Goal: Transaction & Acquisition: Book appointment/travel/reservation

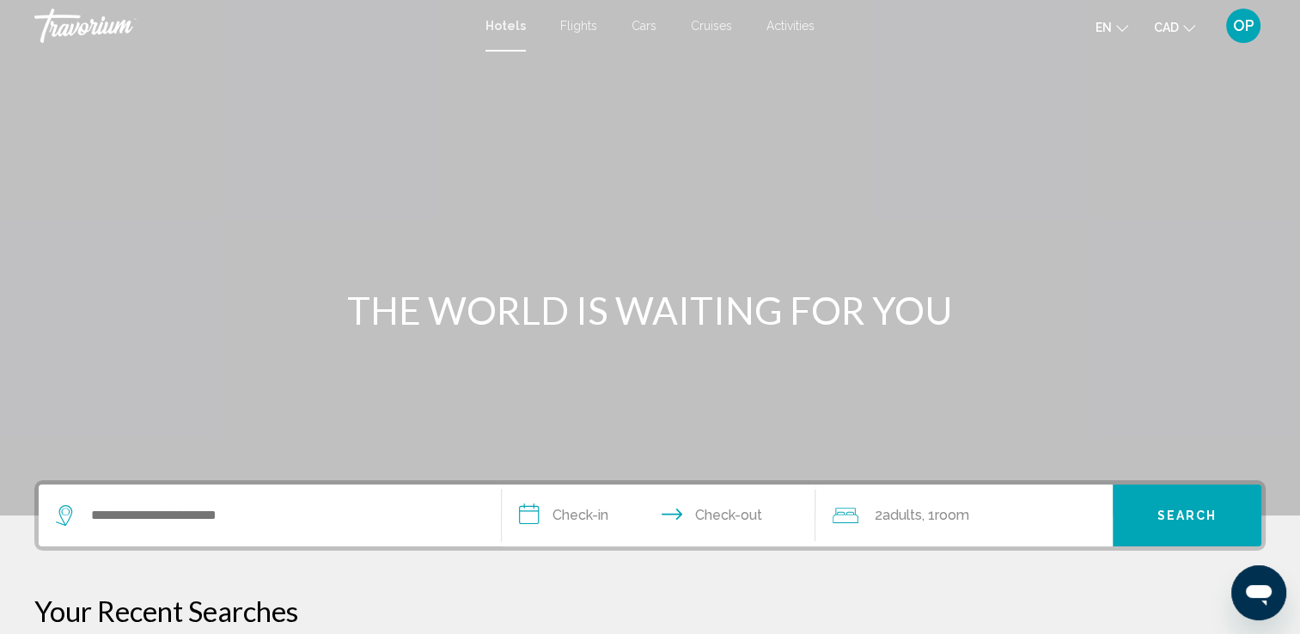
click at [158, 529] on div "Search widget" at bounding box center [270, 515] width 428 height 62
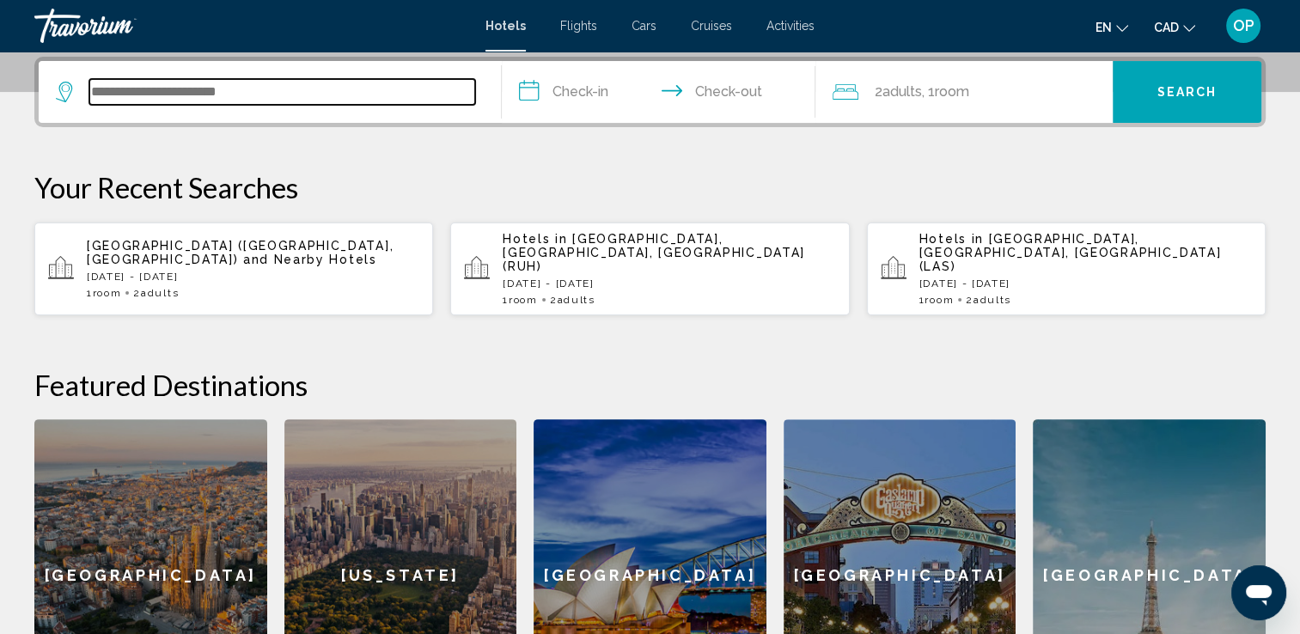
click at [174, 88] on input "Search widget" at bounding box center [282, 92] width 386 height 26
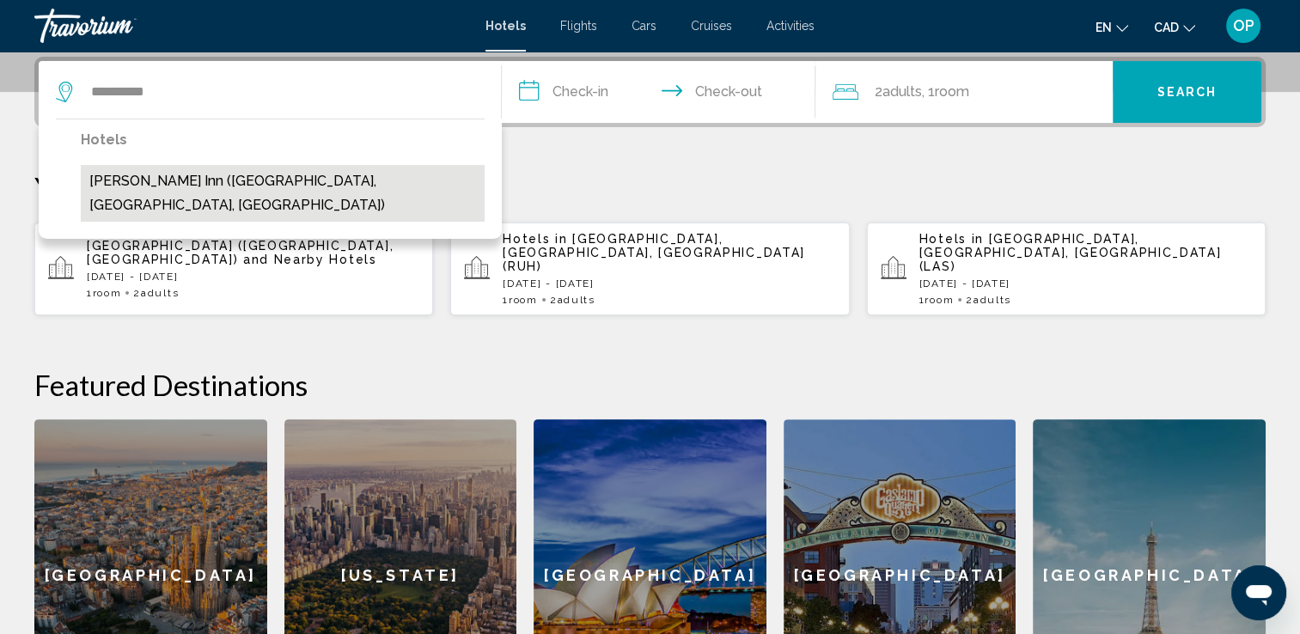
click at [191, 180] on button "[PERSON_NAME] Inn ([GEOGRAPHIC_DATA], [GEOGRAPHIC_DATA], [GEOGRAPHIC_DATA])" at bounding box center [283, 193] width 404 height 57
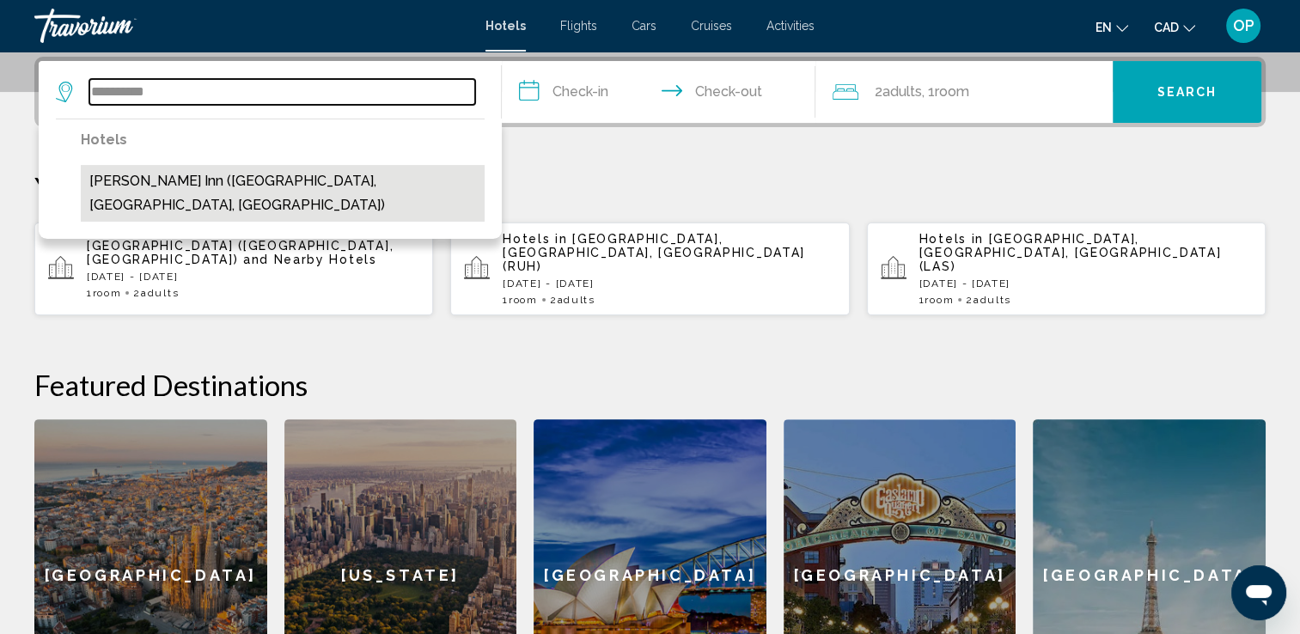
type input "**********"
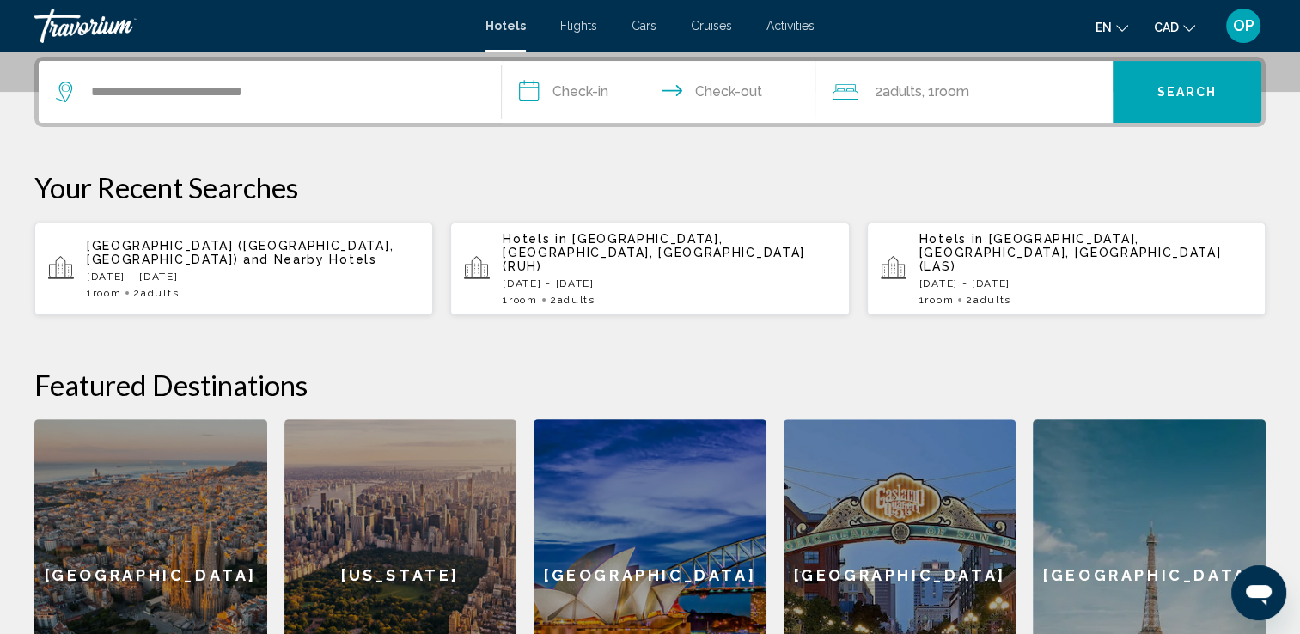
click at [596, 88] on input "**********" at bounding box center [662, 94] width 321 height 67
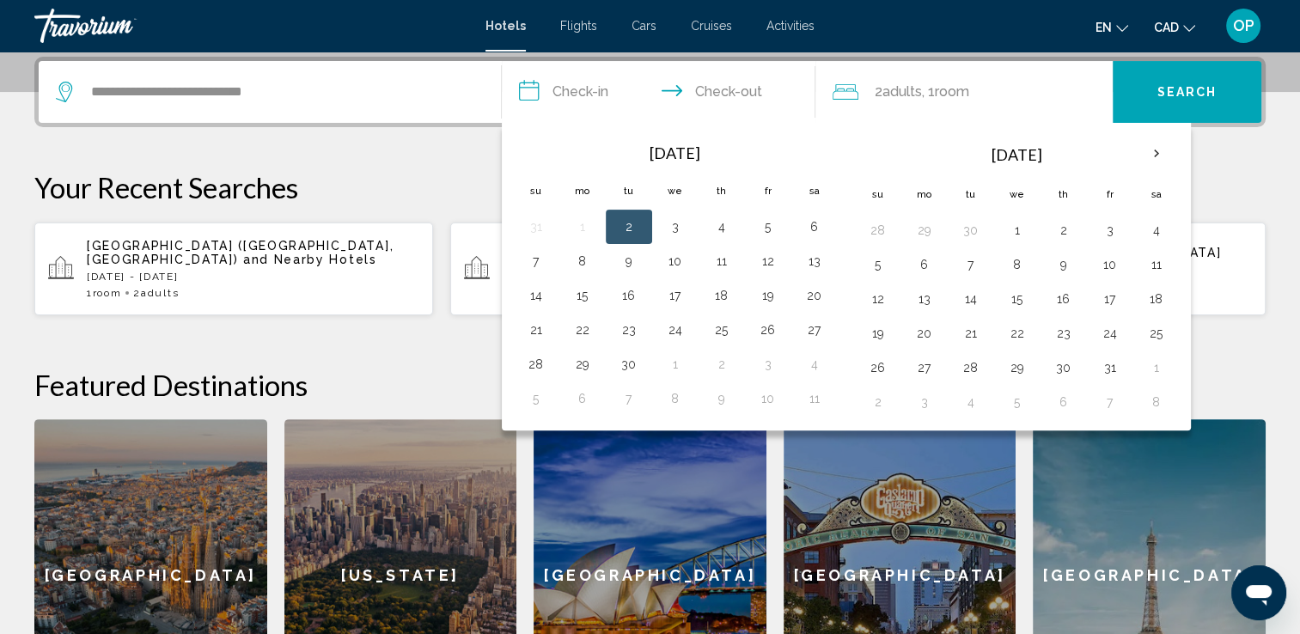
click at [632, 225] on button "2" at bounding box center [628, 227] width 27 height 24
click at [668, 228] on button "3" at bounding box center [674, 227] width 27 height 24
type input "**********"
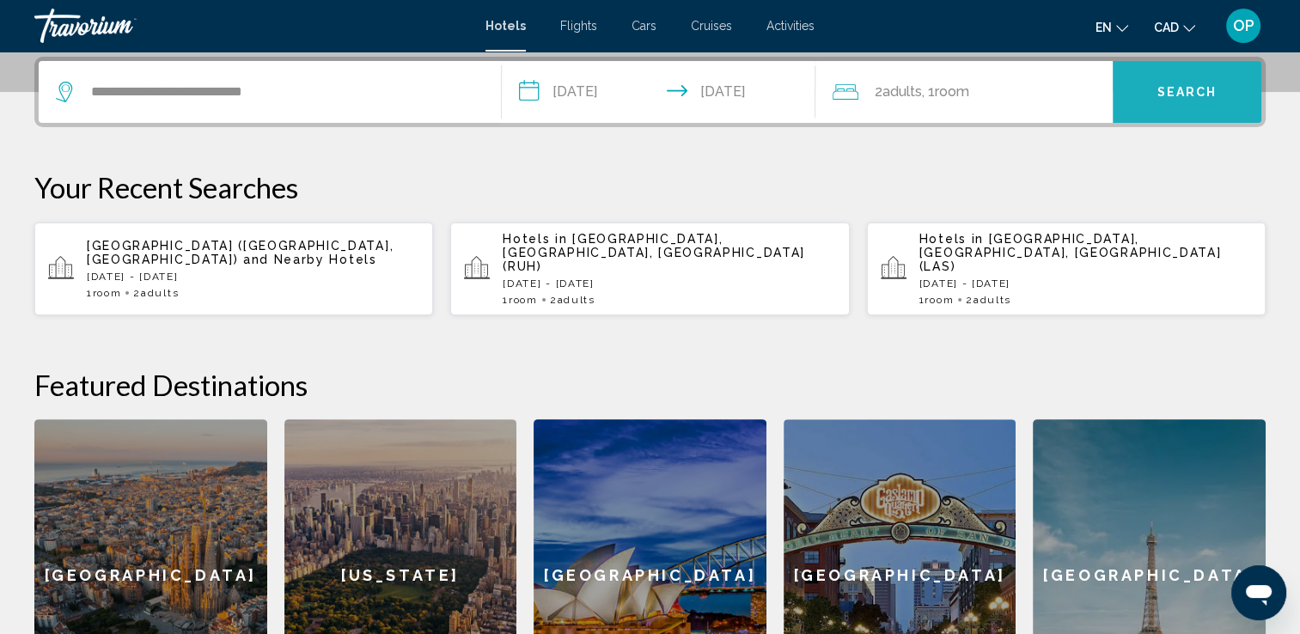
click at [1179, 97] on span "Search" at bounding box center [1187, 93] width 60 height 14
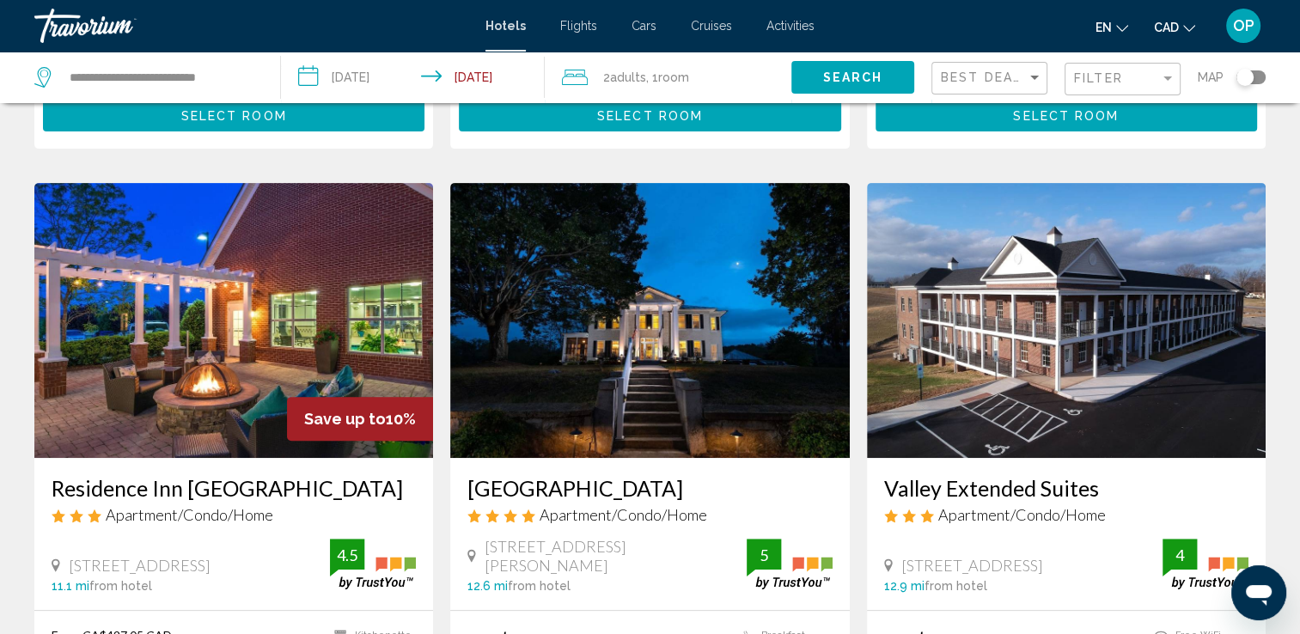
scroll to position [687, 0]
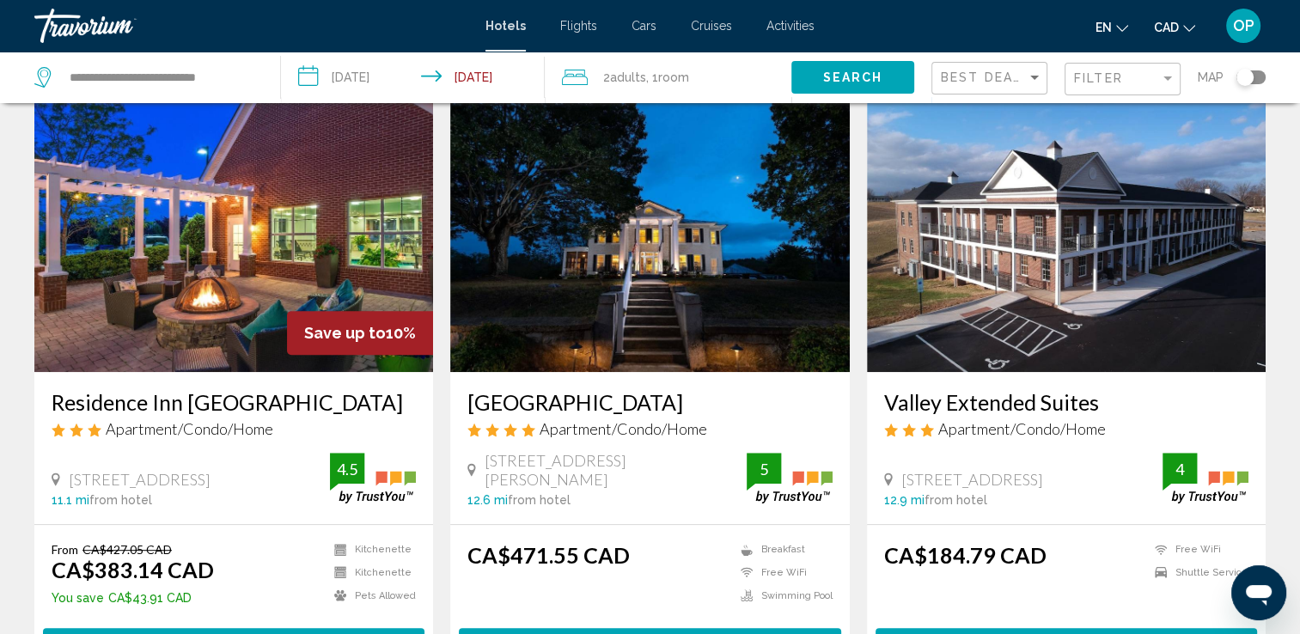
click at [1245, 76] on div "Toggle map" at bounding box center [1244, 77] width 17 height 17
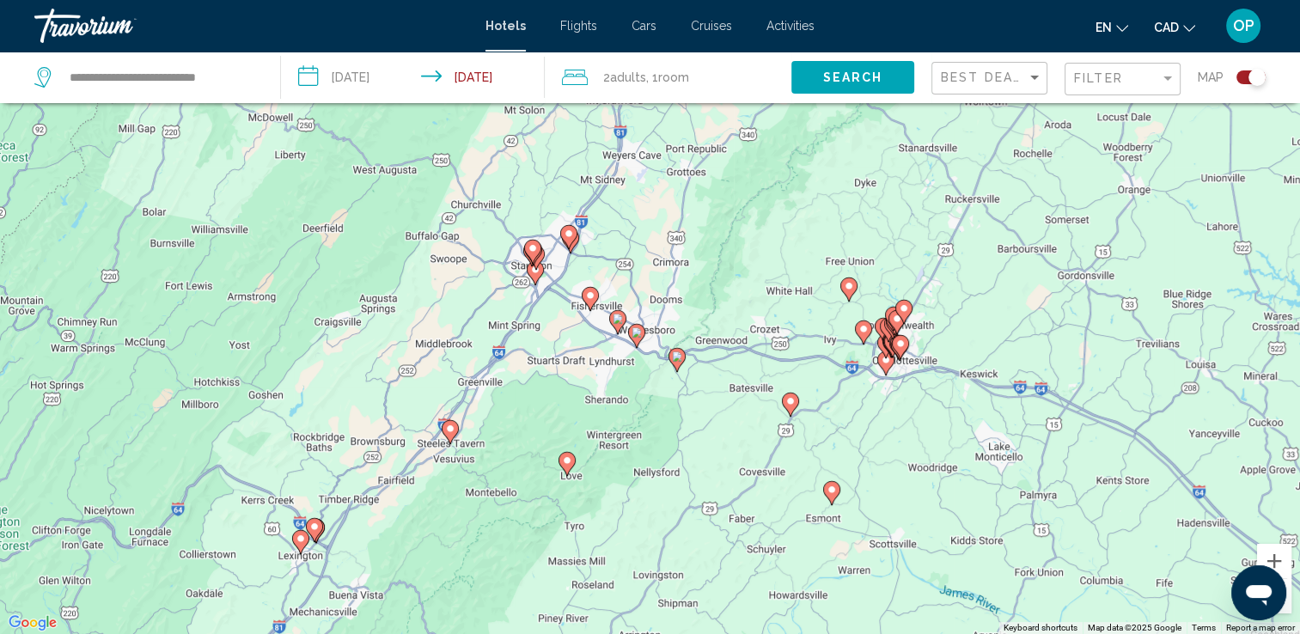
drag, startPoint x: 928, startPoint y: 321, endPoint x: 880, endPoint y: 411, distance: 101.5
click at [880, 411] on div "To activate drag with keyboard, press Alt + Enter. Once in keyboard drag state,…" at bounding box center [650, 317] width 1300 height 634
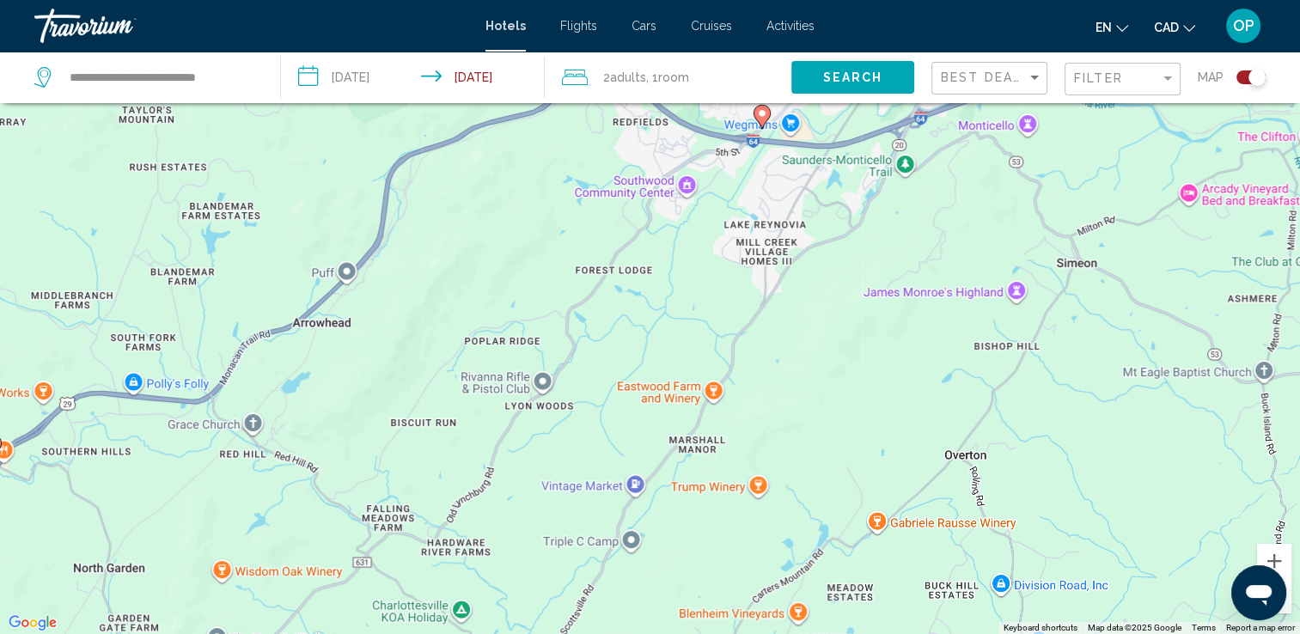
drag, startPoint x: 1077, startPoint y: 368, endPoint x: 818, endPoint y: 369, distance: 259.4
click at [818, 369] on div "To activate drag with keyboard, press Alt + Enter. Once in keyboard drag state,…" at bounding box center [650, 317] width 1300 height 634
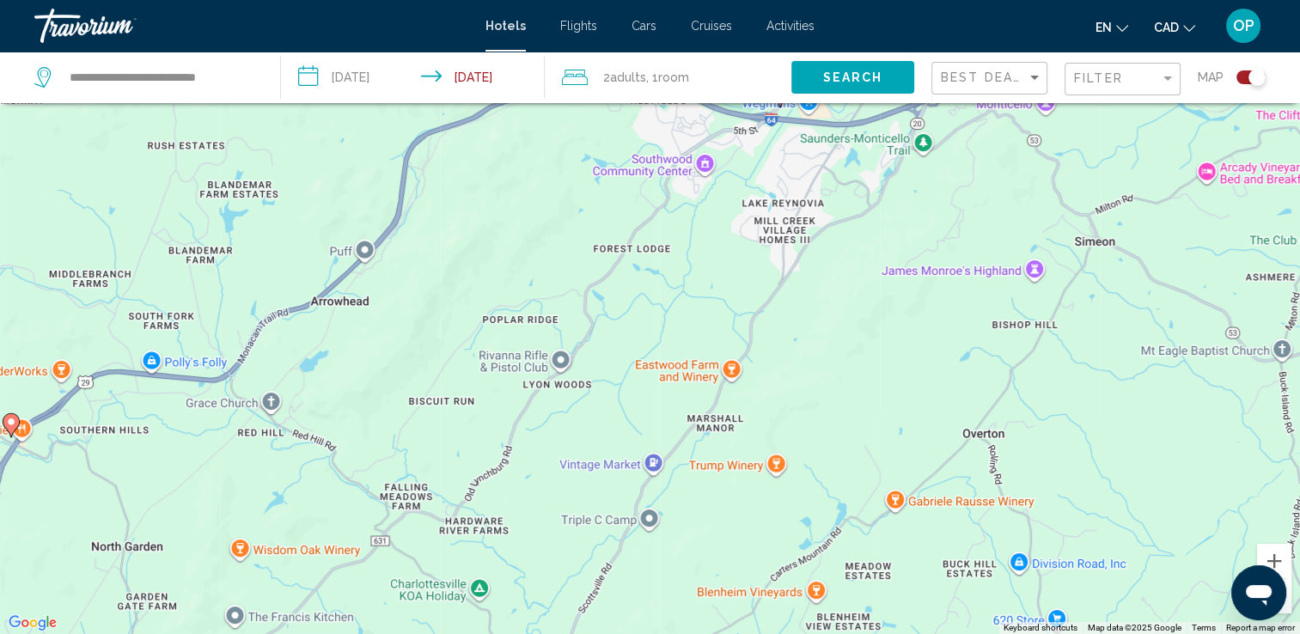
drag, startPoint x: 791, startPoint y: 337, endPoint x: 809, endPoint y: 311, distance: 31.5
click at [809, 311] on div "To activate drag with keyboard, press Alt + Enter. Once in keyboard drag state,…" at bounding box center [650, 317] width 1300 height 634
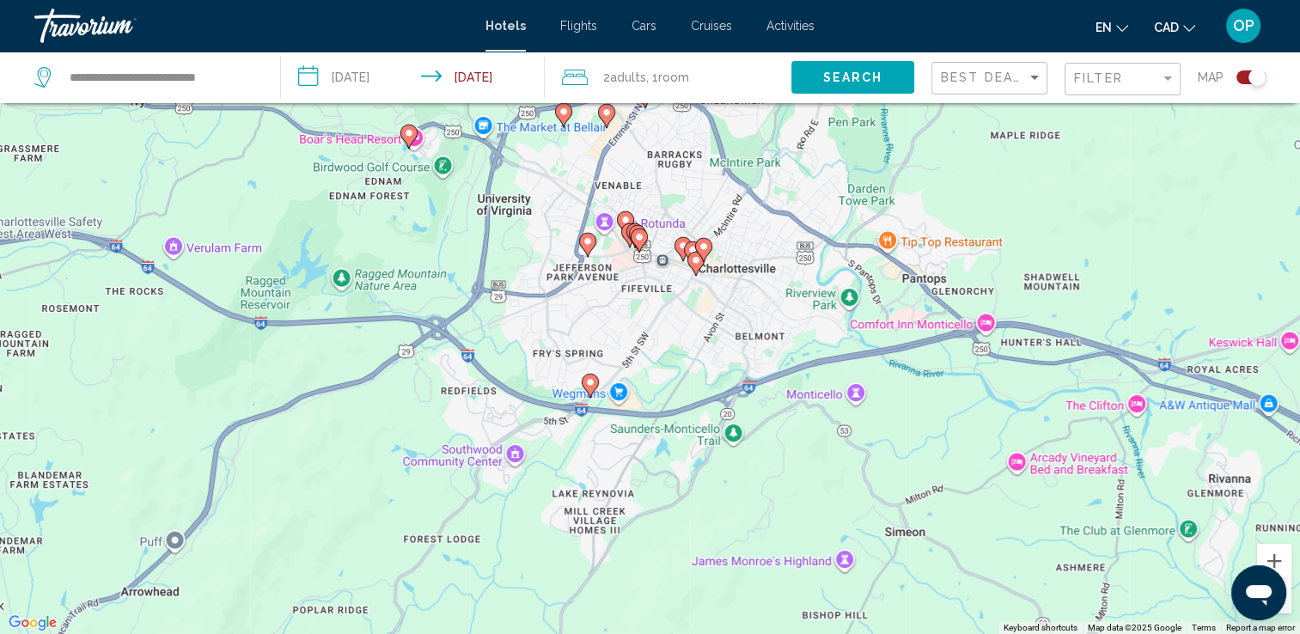
drag, startPoint x: 733, startPoint y: 282, endPoint x: 540, endPoint y: 587, distance: 361.0
click at [540, 587] on div "To activate drag with keyboard, press Alt + Enter. Once in keyboard drag state,…" at bounding box center [650, 317] width 1300 height 634
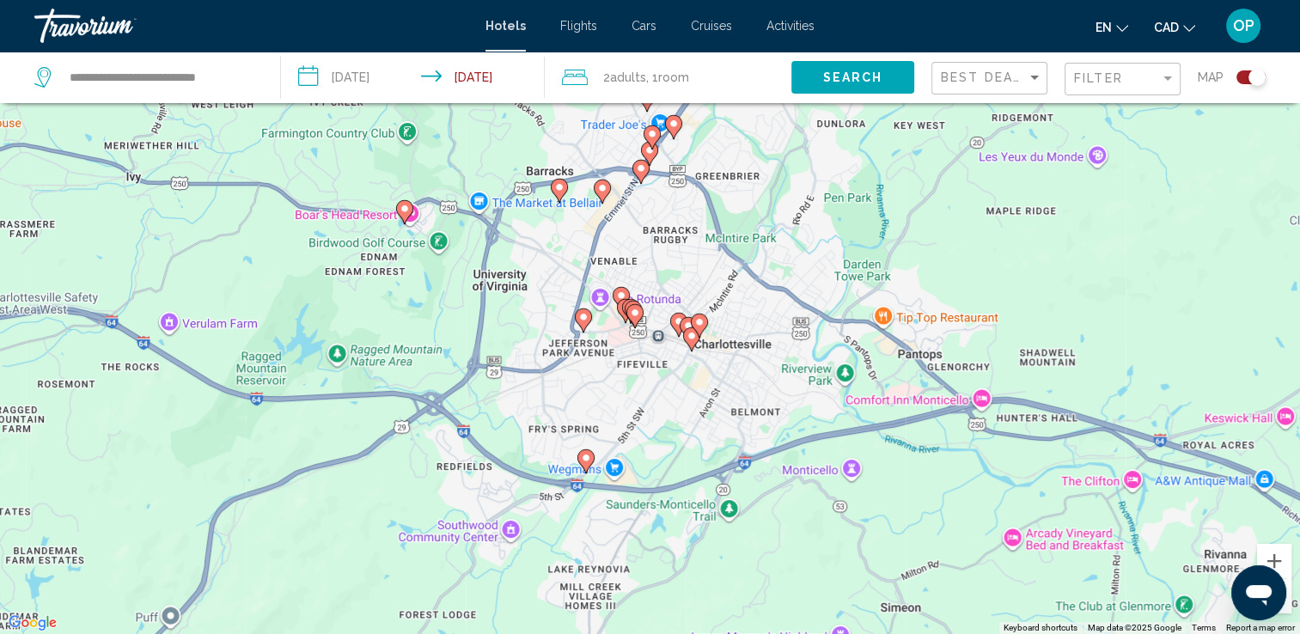
drag, startPoint x: 702, startPoint y: 344, endPoint x: 703, endPoint y: 408, distance: 64.4
click at [703, 408] on div "To activate drag with keyboard, press Alt + Enter. Once in keyboard drag state,…" at bounding box center [650, 317] width 1300 height 634
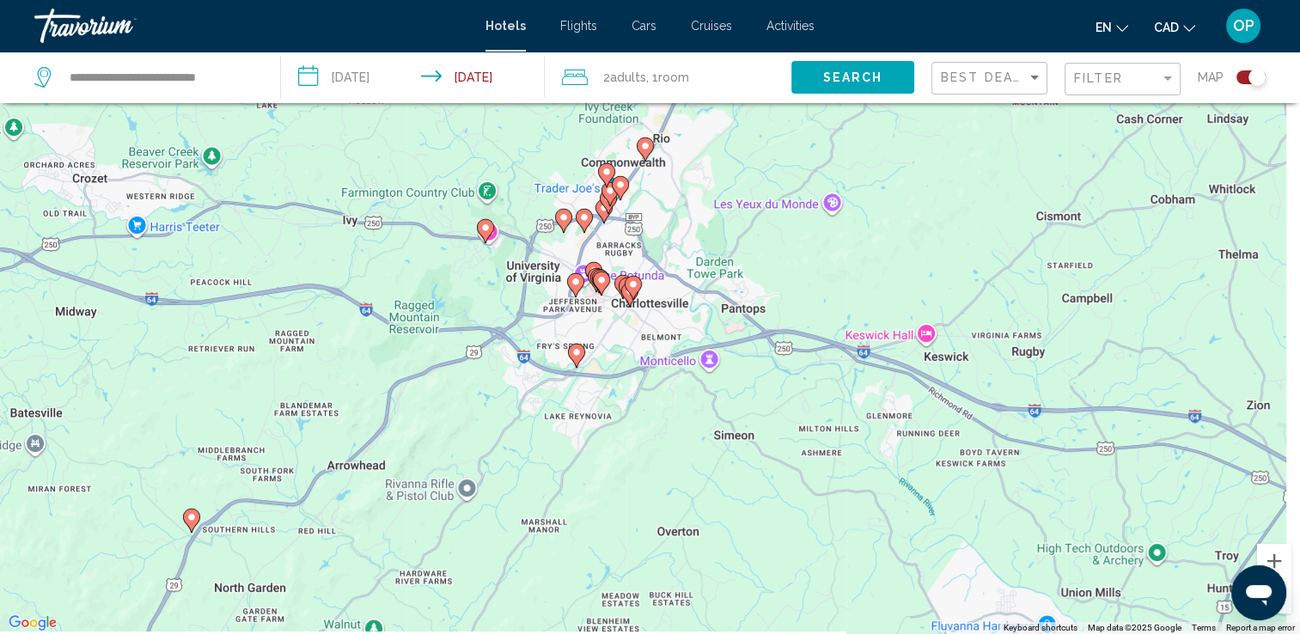
drag, startPoint x: 924, startPoint y: 422, endPoint x: 803, endPoint y: 389, distance: 125.4
click at [803, 389] on div "To activate drag with keyboard, press Alt + Enter. Once in keyboard drag state,…" at bounding box center [650, 317] width 1300 height 634
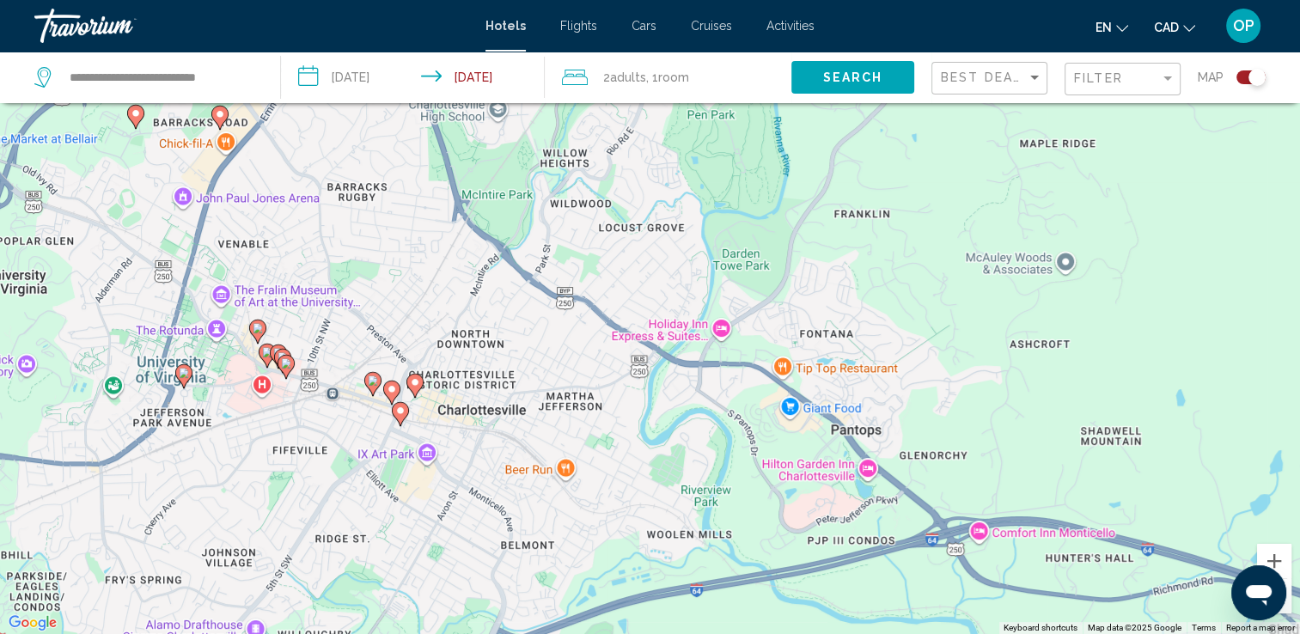
drag, startPoint x: 691, startPoint y: 314, endPoint x: 1068, endPoint y: 633, distance: 493.7
click at [1068, 633] on div "To activate drag with keyboard, press Alt + Enter. Once in keyboard drag state,…" at bounding box center [650, 317] width 1300 height 634
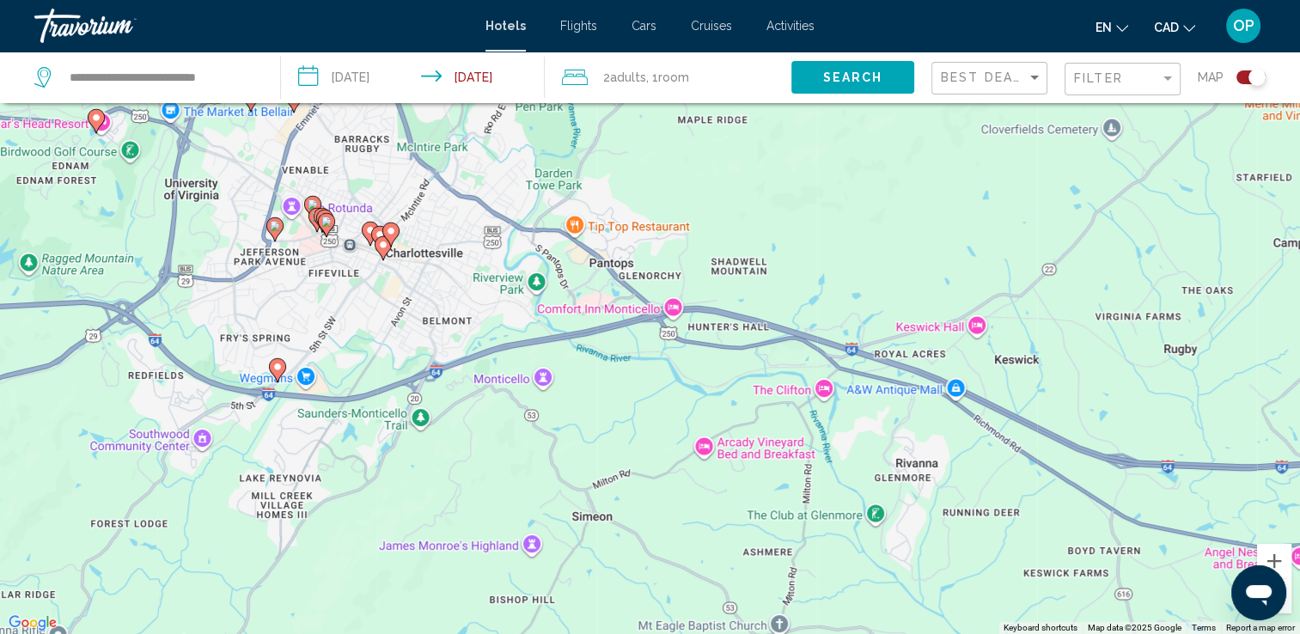
drag, startPoint x: 1081, startPoint y: 417, endPoint x: 598, endPoint y: 274, distance: 504.4
click at [598, 274] on div "To activate drag with keyboard, press Alt + Enter. Once in keyboard drag state,…" at bounding box center [650, 317] width 1300 height 634
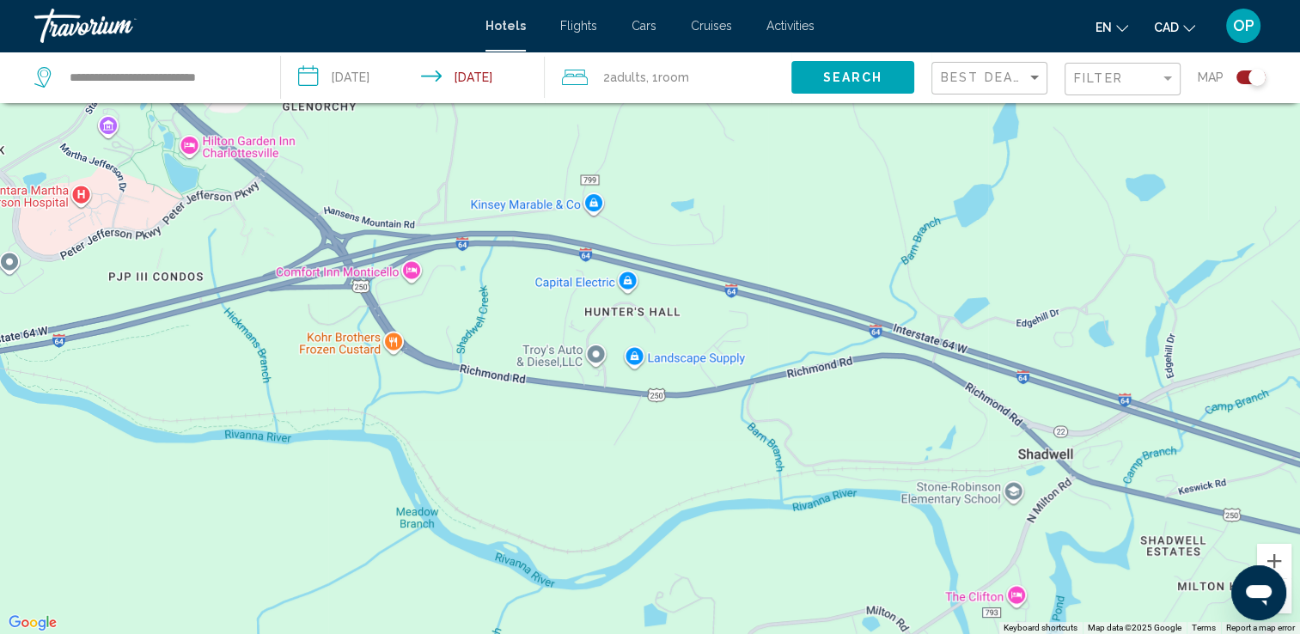
drag, startPoint x: 423, startPoint y: 240, endPoint x: 691, endPoint y: 339, distance: 285.9
click at [691, 339] on div "Main content" at bounding box center [650, 317] width 1300 height 634
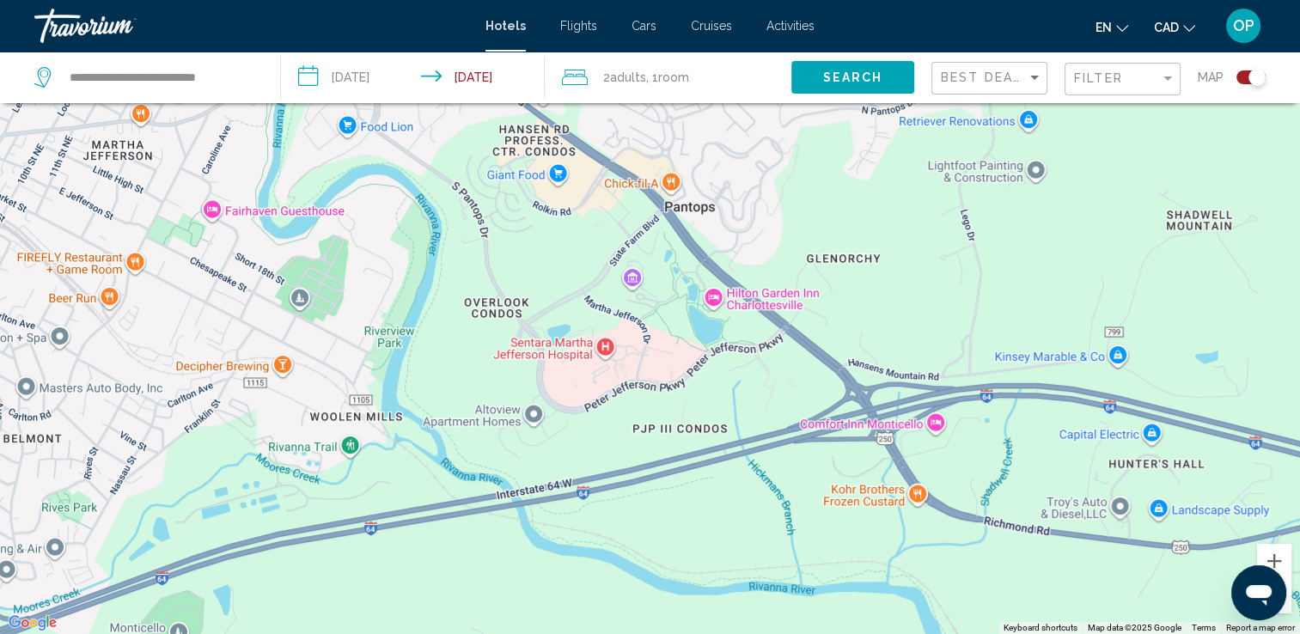
drag, startPoint x: 687, startPoint y: 344, endPoint x: 1098, endPoint y: 466, distance: 428.3
click at [1098, 466] on div "Main content" at bounding box center [650, 317] width 1300 height 634
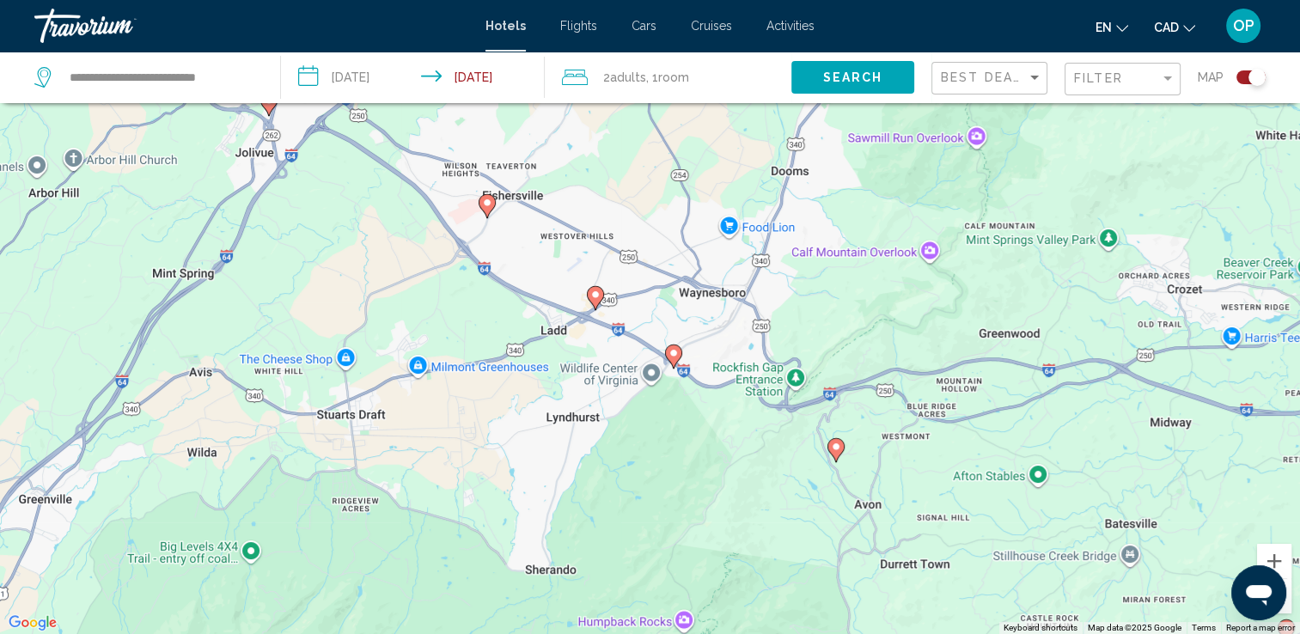
drag, startPoint x: 590, startPoint y: 307, endPoint x: 792, endPoint y: 374, distance: 212.9
click at [792, 374] on div "To activate drag with keyboard, press Alt + Enter. Once in keyboard drag state,…" at bounding box center [650, 317] width 1300 height 634
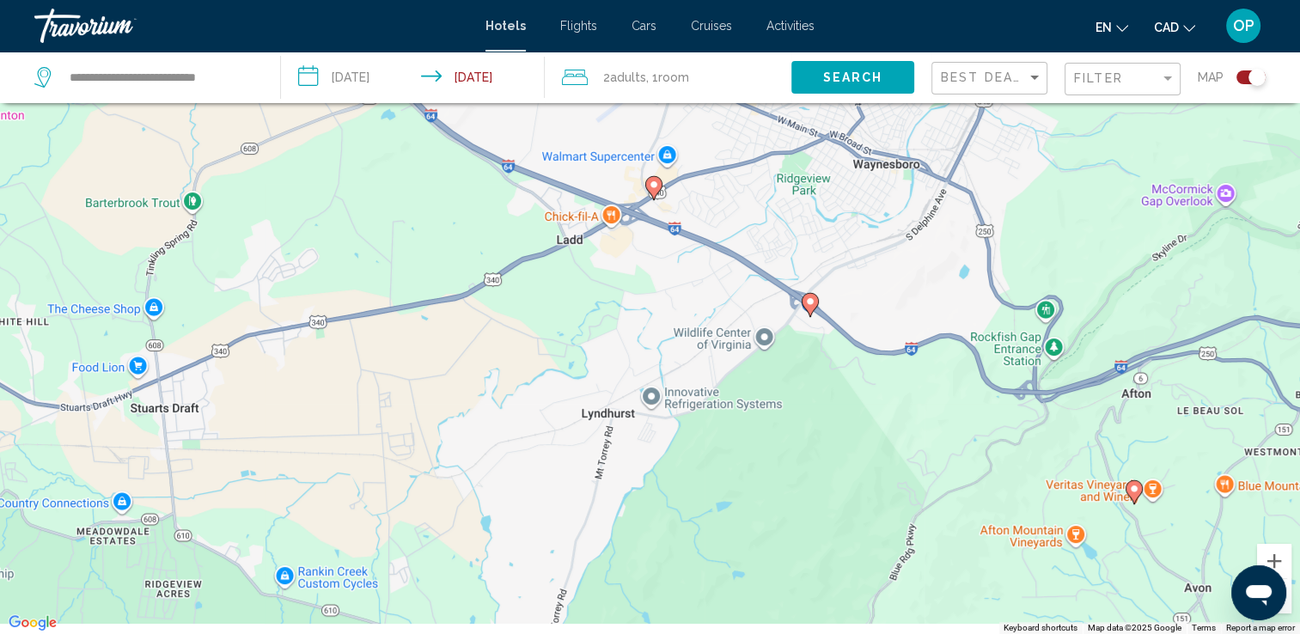
drag, startPoint x: 788, startPoint y: 423, endPoint x: 920, endPoint y: 268, distance: 203.6
click at [920, 268] on div "To activate drag with keyboard, press Alt + Enter. Once in keyboard drag state,…" at bounding box center [650, 317] width 1300 height 634
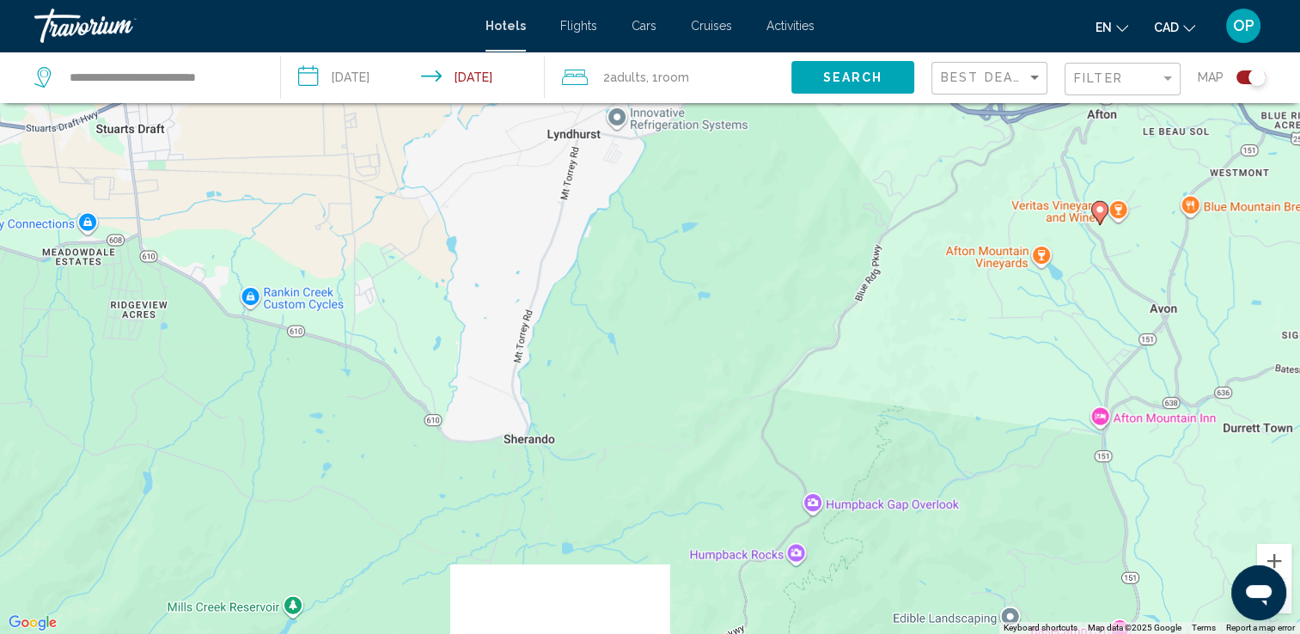
drag, startPoint x: 936, startPoint y: 453, endPoint x: 905, endPoint y: 177, distance: 277.4
click at [905, 177] on div "To activate drag with keyboard, press Alt + Enter. Once in keyboard drag state,…" at bounding box center [650, 317] width 1300 height 634
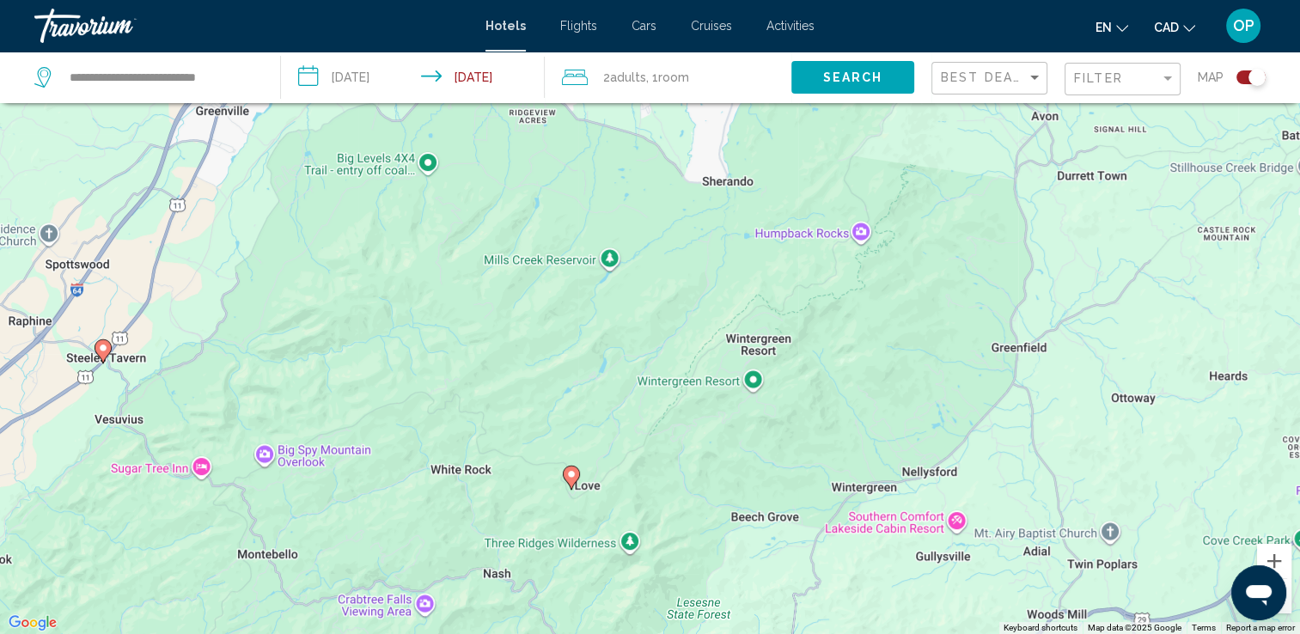
drag, startPoint x: 886, startPoint y: 443, endPoint x: 906, endPoint y: 253, distance: 191.7
click at [906, 253] on div "To activate drag with keyboard, press Alt + Enter. Once in keyboard drag state,…" at bounding box center [650, 317] width 1300 height 634
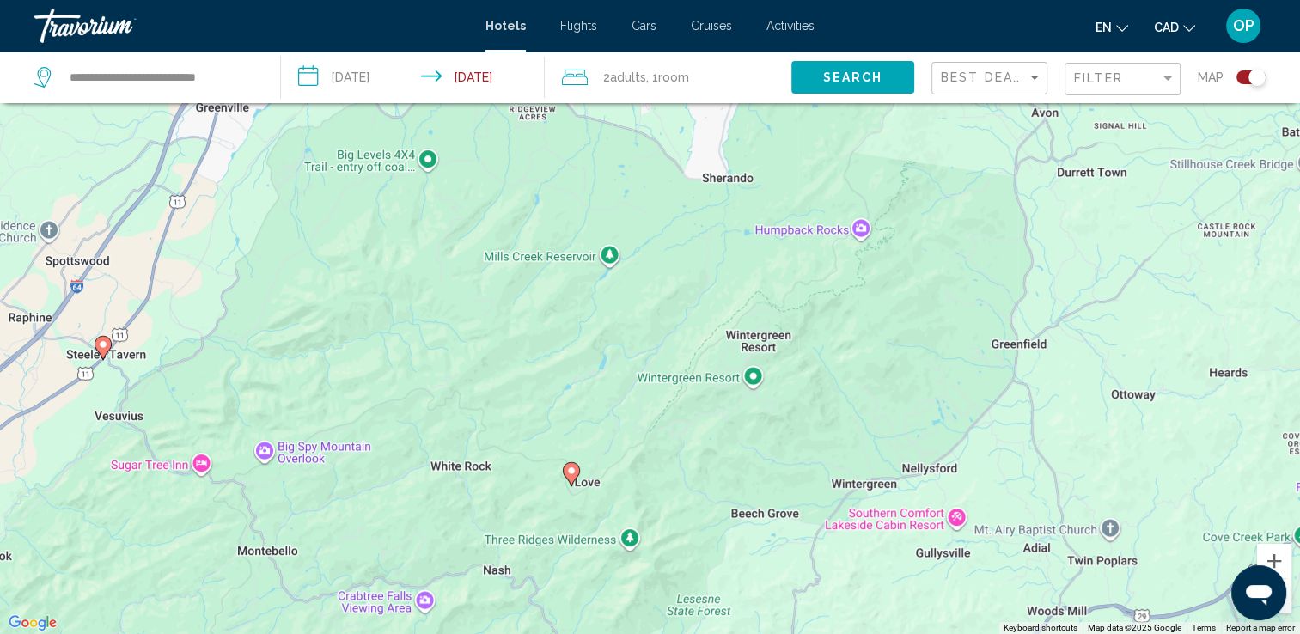
click at [567, 466] on icon "Main content" at bounding box center [570, 474] width 15 height 22
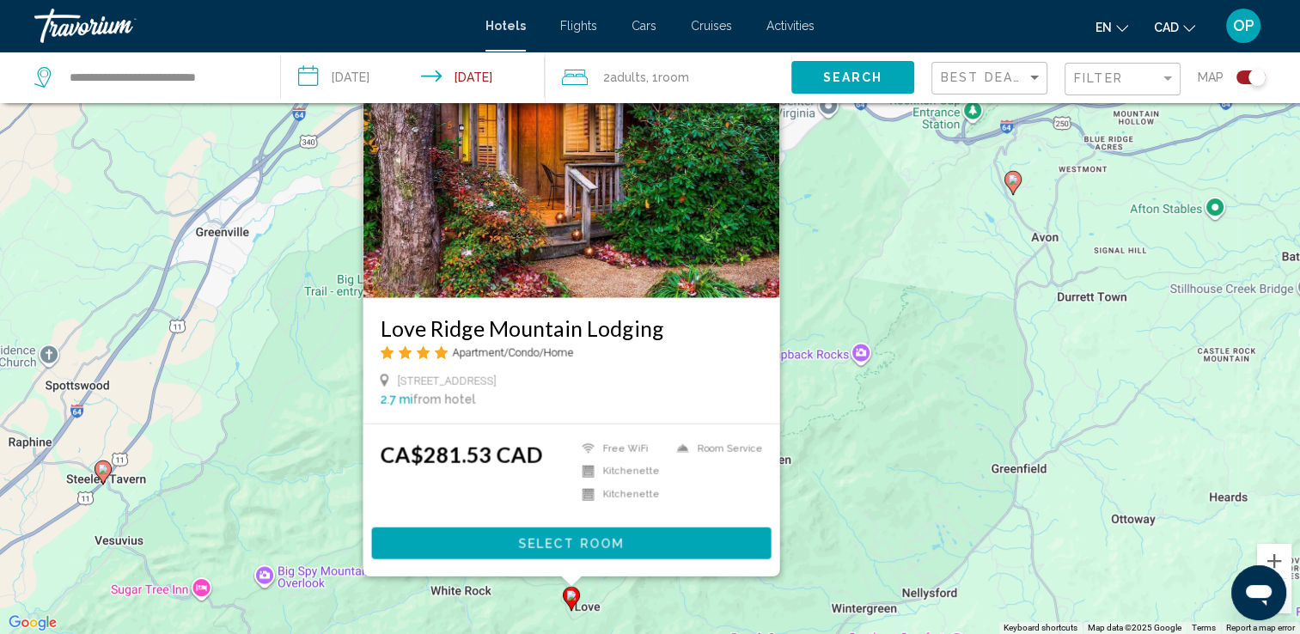
click at [862, 486] on div "To activate drag with keyboard, press Alt + Enter. Once in keyboard drag state,…" at bounding box center [650, 317] width 1300 height 634
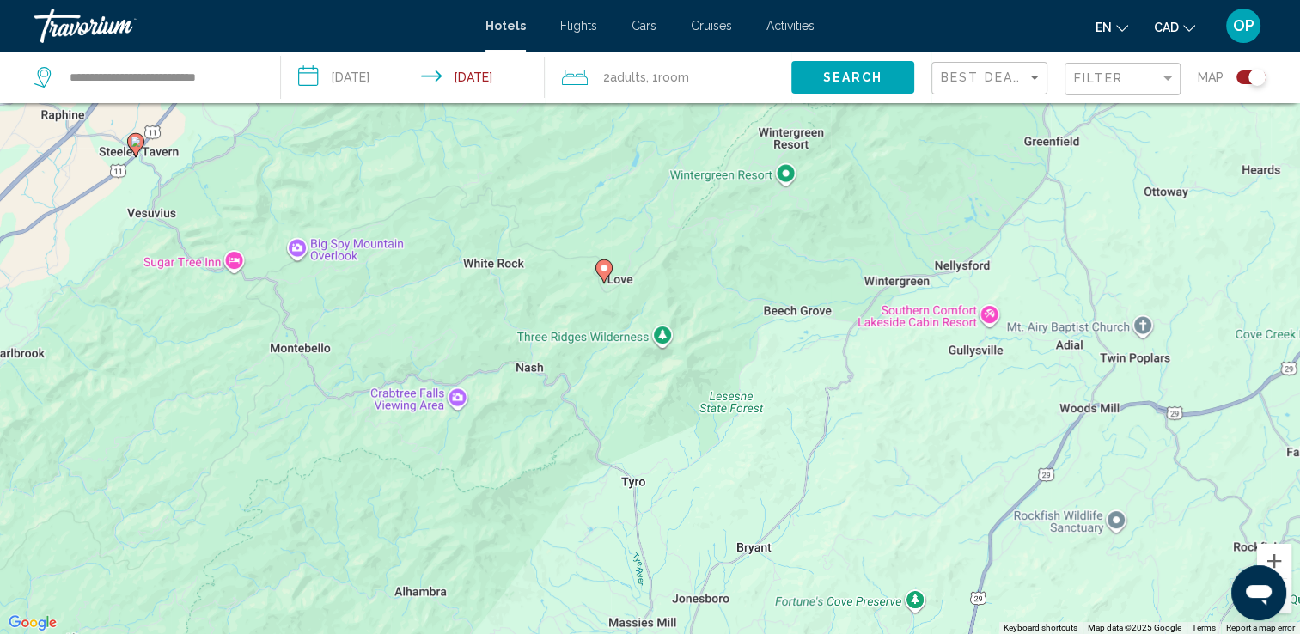
drag, startPoint x: 778, startPoint y: 330, endPoint x: 802, endPoint y: 186, distance: 146.3
click at [802, 186] on div "To activate drag with keyboard, press Alt + Enter. Once in keyboard drag state,…" at bounding box center [650, 317] width 1300 height 634
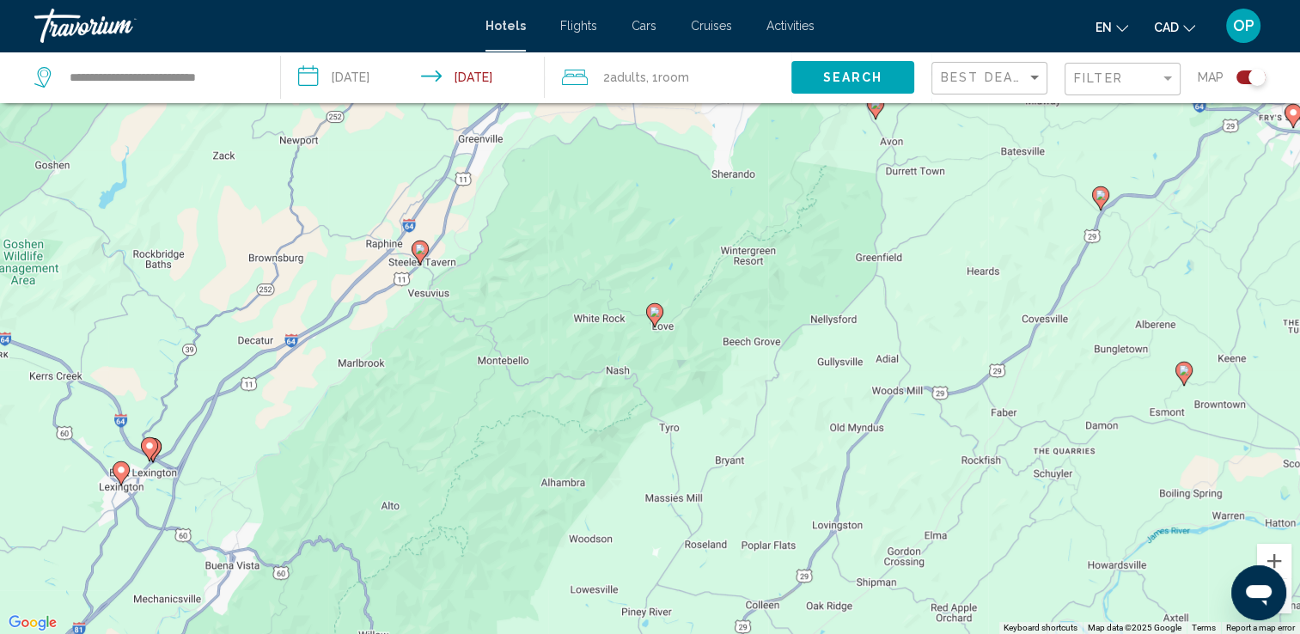
drag, startPoint x: 1020, startPoint y: 240, endPoint x: 991, endPoint y: 302, distance: 69.2
click at [991, 302] on div "To activate drag with keyboard, press Alt + Enter. Once in keyboard drag state,…" at bounding box center [650, 317] width 1300 height 634
click at [420, 249] on image "Main content" at bounding box center [420, 249] width 10 height 10
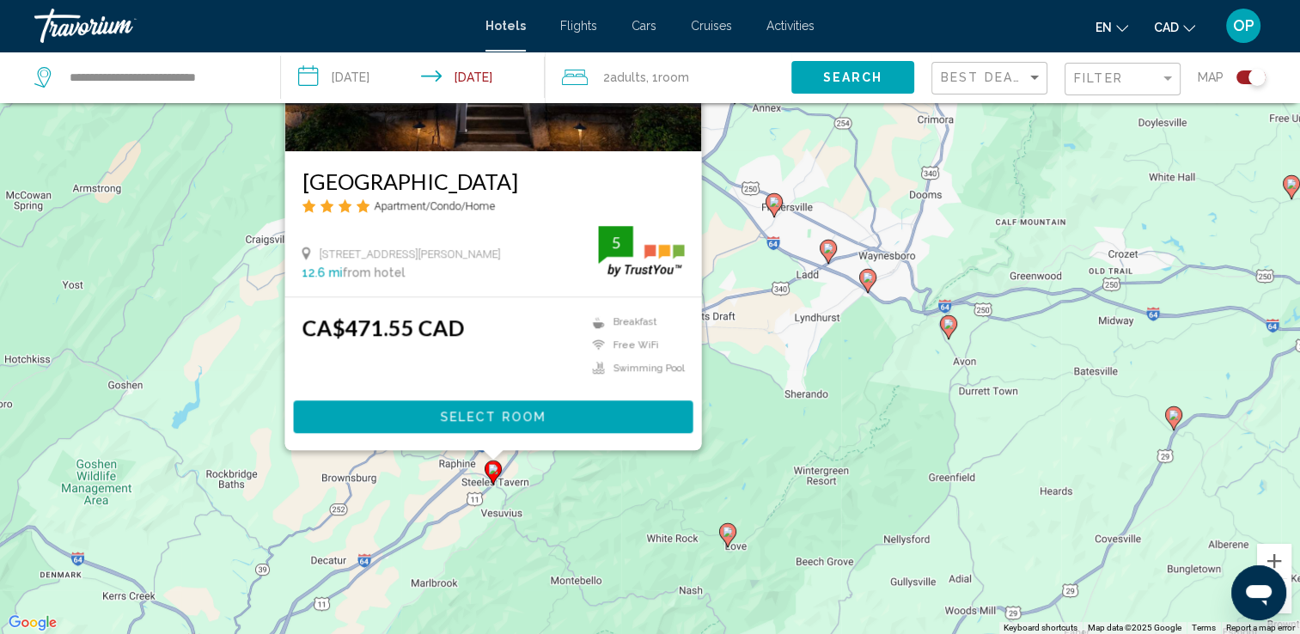
drag, startPoint x: 721, startPoint y: 504, endPoint x: 796, endPoint y: 364, distance: 158.7
click at [796, 364] on div "To activate drag with keyboard, press Alt + Enter. Once in keyboard drag state,…" at bounding box center [650, 317] width 1300 height 634
click at [756, 429] on div "To activate drag with keyboard, press Alt + Enter. Once in keyboard drag state,…" at bounding box center [650, 317] width 1300 height 634
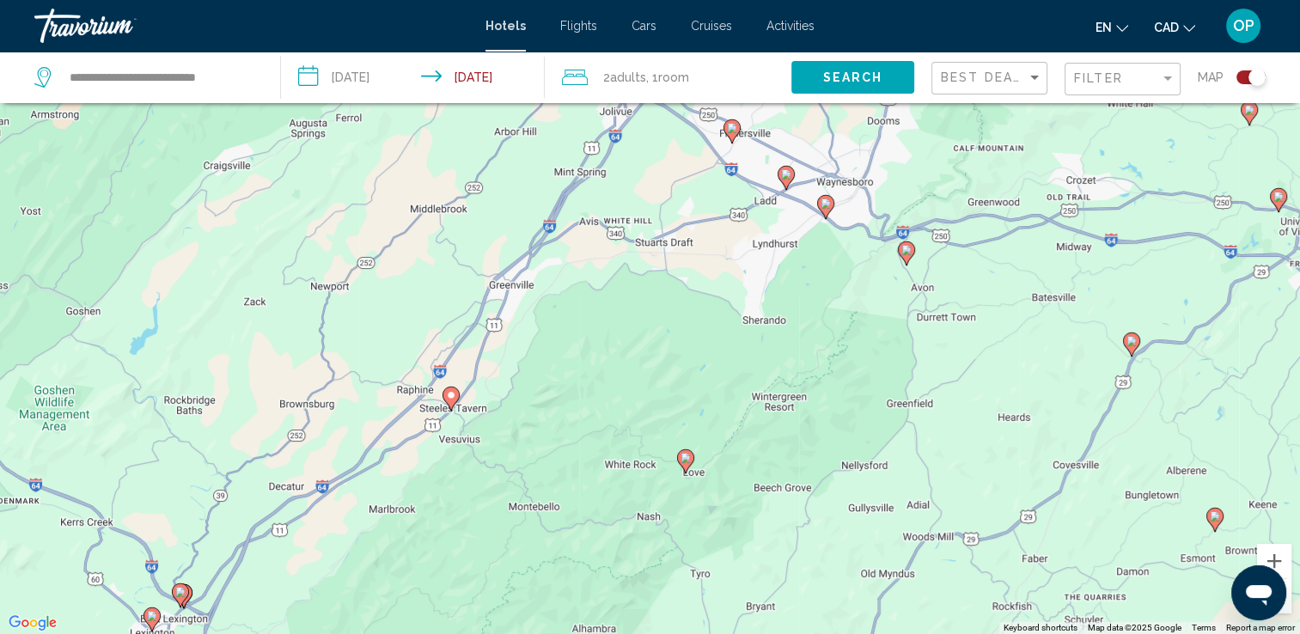
drag, startPoint x: 610, startPoint y: 560, endPoint x: 536, endPoint y: 569, distance: 74.5
click at [536, 569] on div "To activate drag with keyboard, press Alt + Enter. Once in keyboard drag state,…" at bounding box center [650, 317] width 1300 height 634
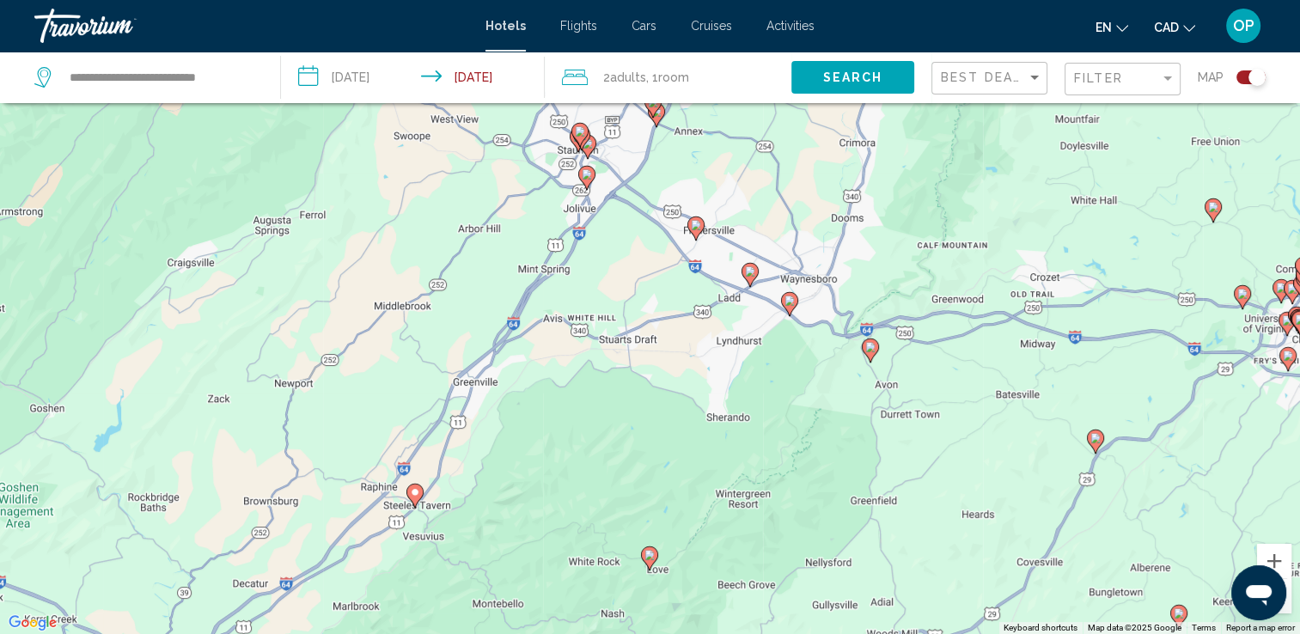
click at [788, 303] on image "Main content" at bounding box center [789, 300] width 10 height 10
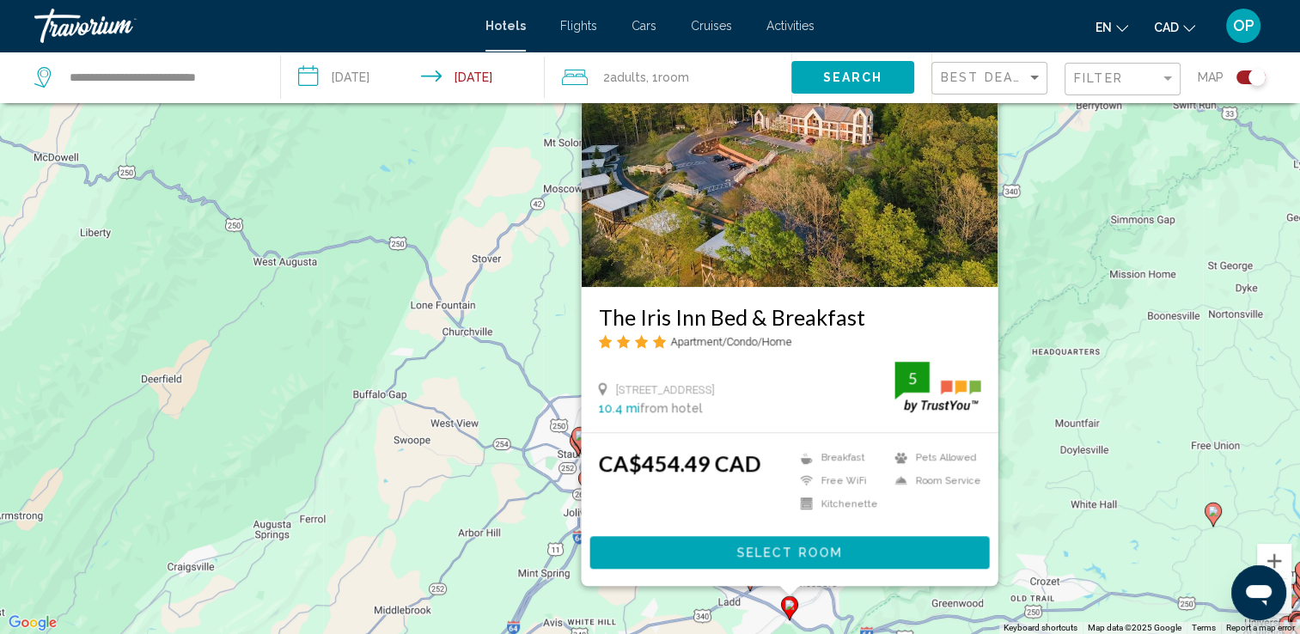
click at [1024, 458] on div "To activate drag with keyboard, press Alt + Enter. Once in keyboard drag state,…" at bounding box center [650, 317] width 1300 height 634
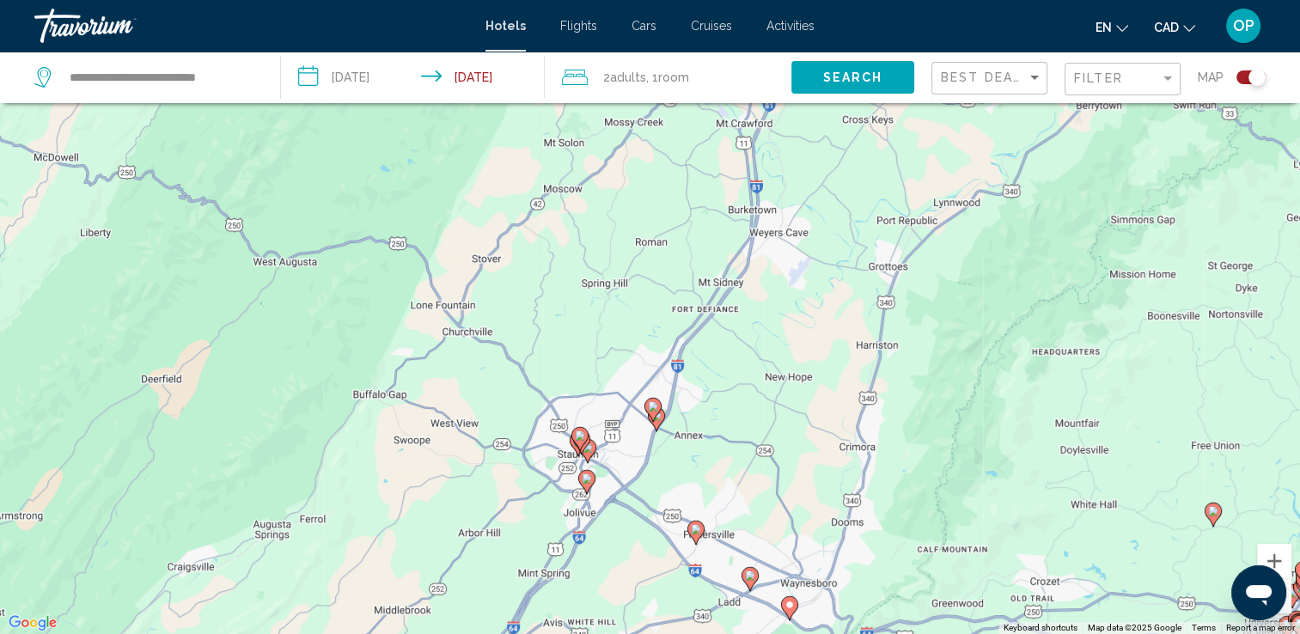
click at [702, 530] on icon "Main content" at bounding box center [694, 532] width 15 height 22
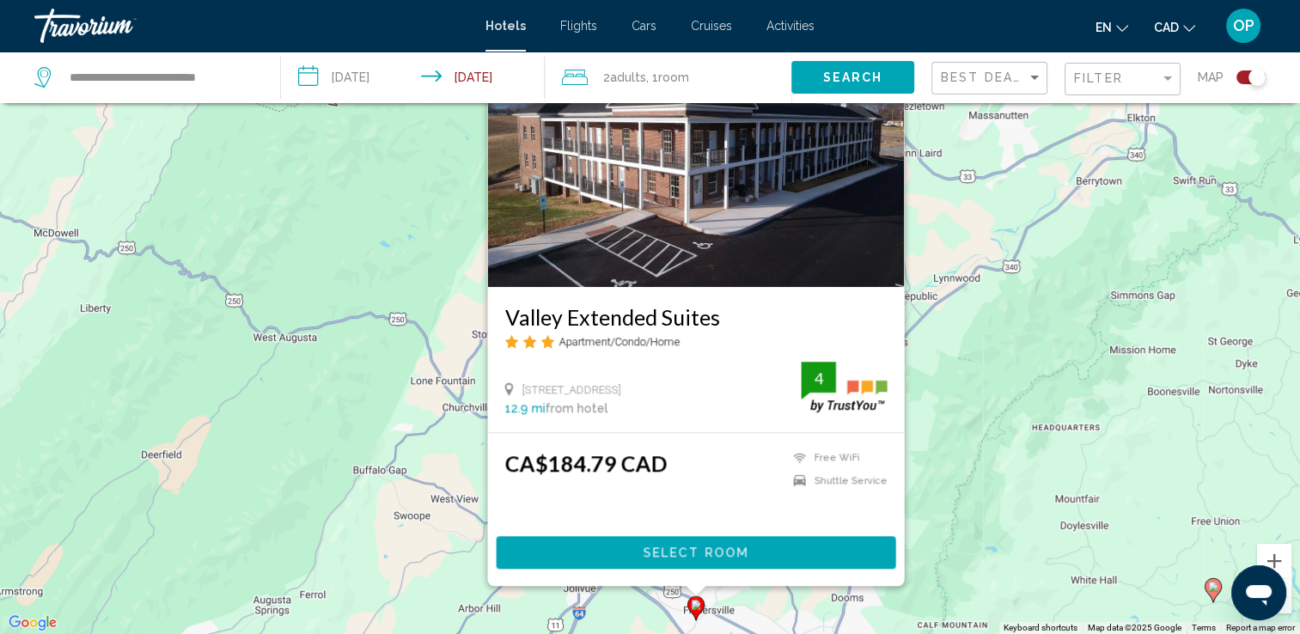
click at [941, 361] on div "To activate drag with keyboard, press Alt + Enter. Once in keyboard drag state,…" at bounding box center [650, 317] width 1300 height 634
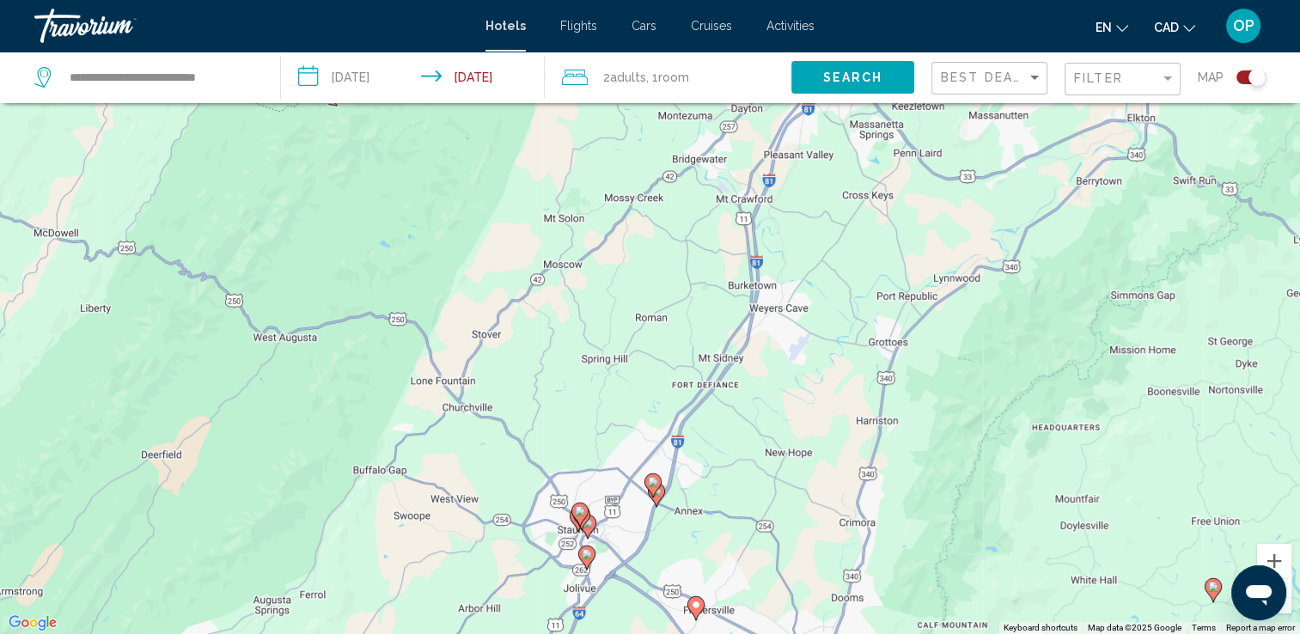
click at [587, 551] on image "Main content" at bounding box center [586, 554] width 10 height 10
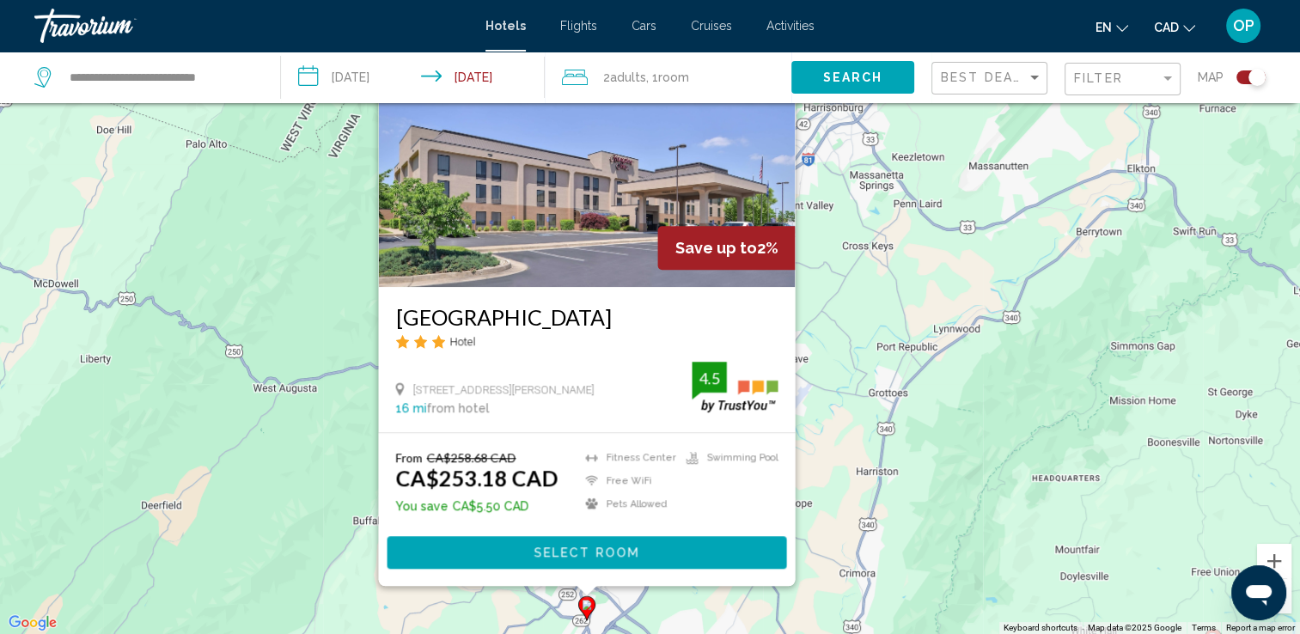
click at [877, 445] on div "To activate drag with keyboard, press Alt + Enter. Once in keyboard drag state,…" at bounding box center [650, 317] width 1300 height 634
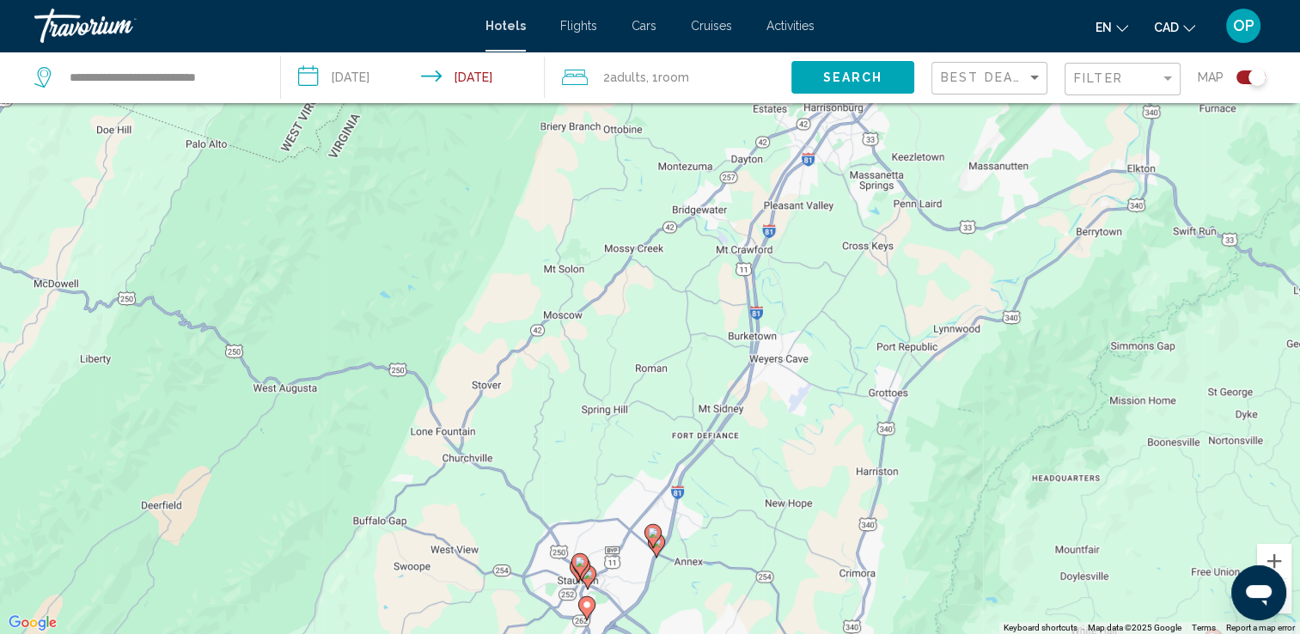
click at [654, 545] on gmp-advanced-marker "Main content" at bounding box center [652, 536] width 17 height 26
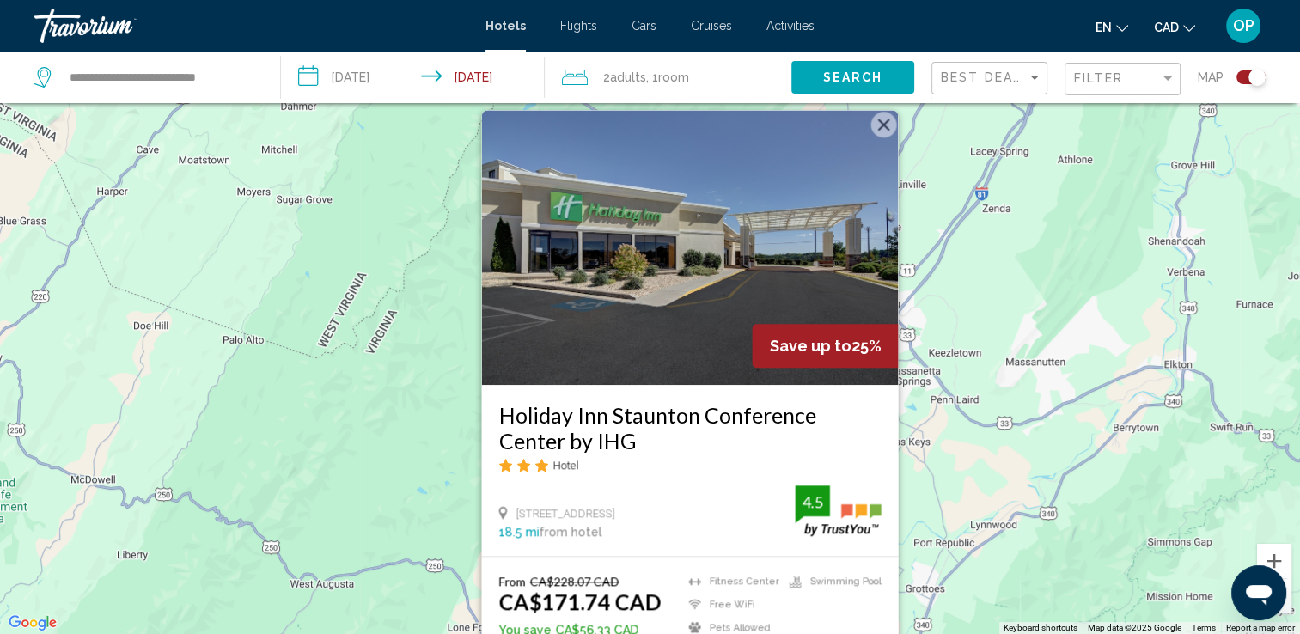
drag, startPoint x: 914, startPoint y: 447, endPoint x: 953, endPoint y: 559, distance: 119.0
click at [953, 559] on div "To activate drag with keyboard, press Alt + Enter. Once in keyboard drag state,…" at bounding box center [650, 317] width 1300 height 634
click at [880, 124] on button "Close" at bounding box center [883, 125] width 26 height 26
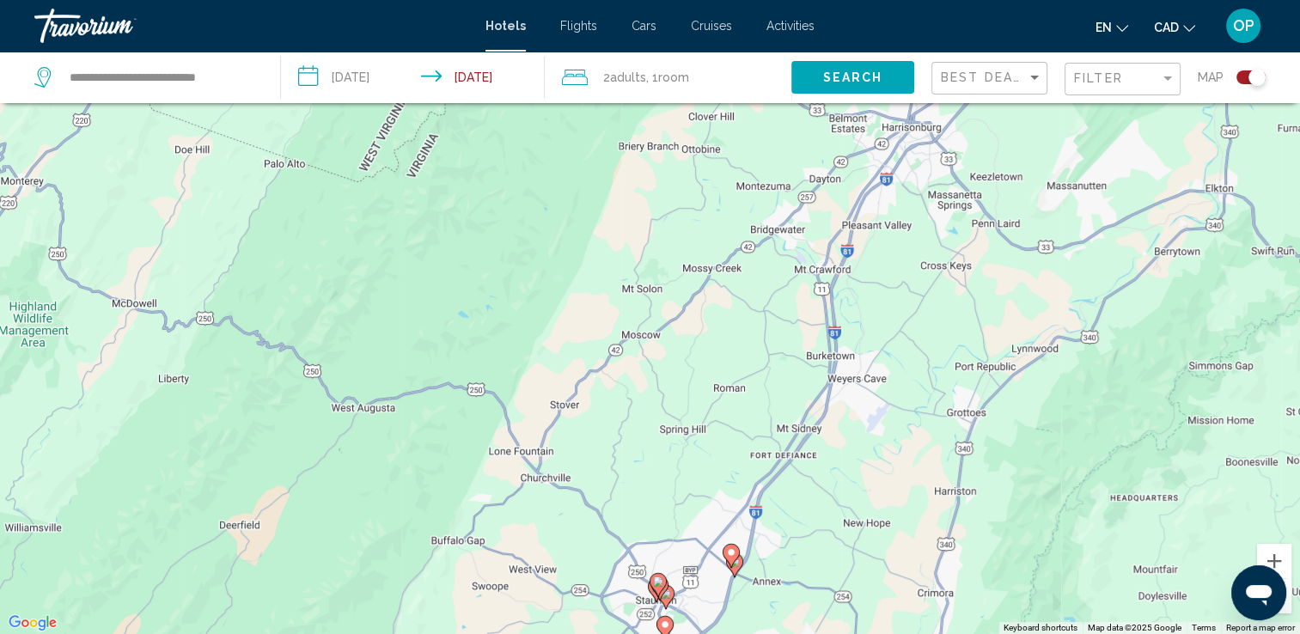
drag, startPoint x: 732, startPoint y: 425, endPoint x: 776, endPoint y: 242, distance: 188.3
click at [776, 242] on div "To activate drag with keyboard, press Alt + Enter. Once in keyboard drag state,…" at bounding box center [650, 317] width 1300 height 634
drag, startPoint x: 706, startPoint y: 541, endPoint x: 765, endPoint y: 376, distance: 175.2
click at [765, 376] on div "To activate drag with keyboard, press Alt + Enter. Once in keyboard drag state,…" at bounding box center [650, 317] width 1300 height 634
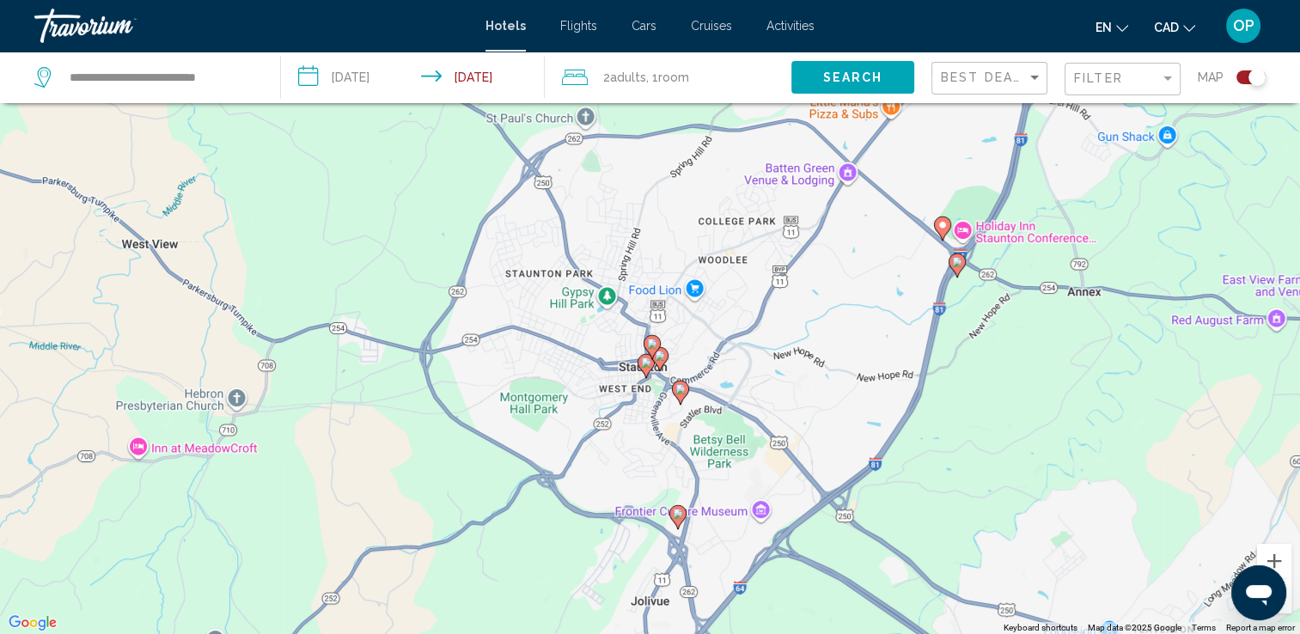
drag, startPoint x: 743, startPoint y: 481, endPoint x: 731, endPoint y: 397, distance: 85.0
click at [764, 400] on div "To activate drag with keyboard, press Alt + Enter. Once in keyboard drag state,…" at bounding box center [650, 317] width 1300 height 634
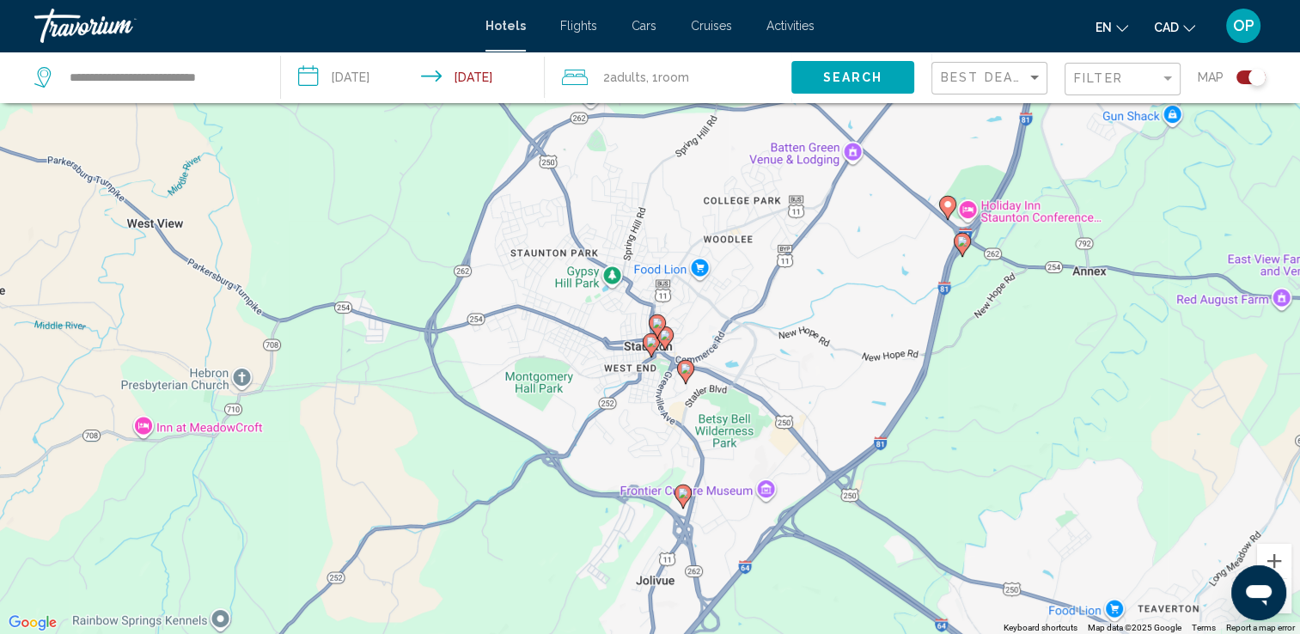
click at [679, 367] on icon "Main content" at bounding box center [684, 372] width 15 height 22
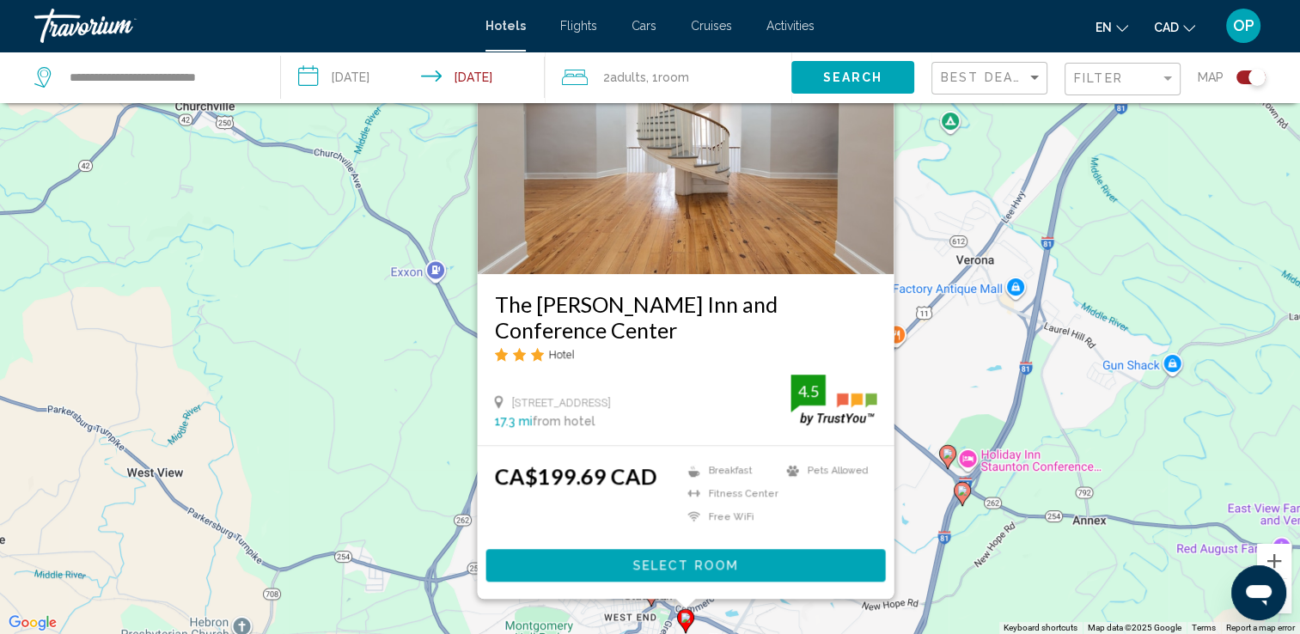
click at [340, 438] on div "To activate drag with keyboard, press Alt + Enter. Once in keyboard drag state,…" at bounding box center [650, 317] width 1300 height 634
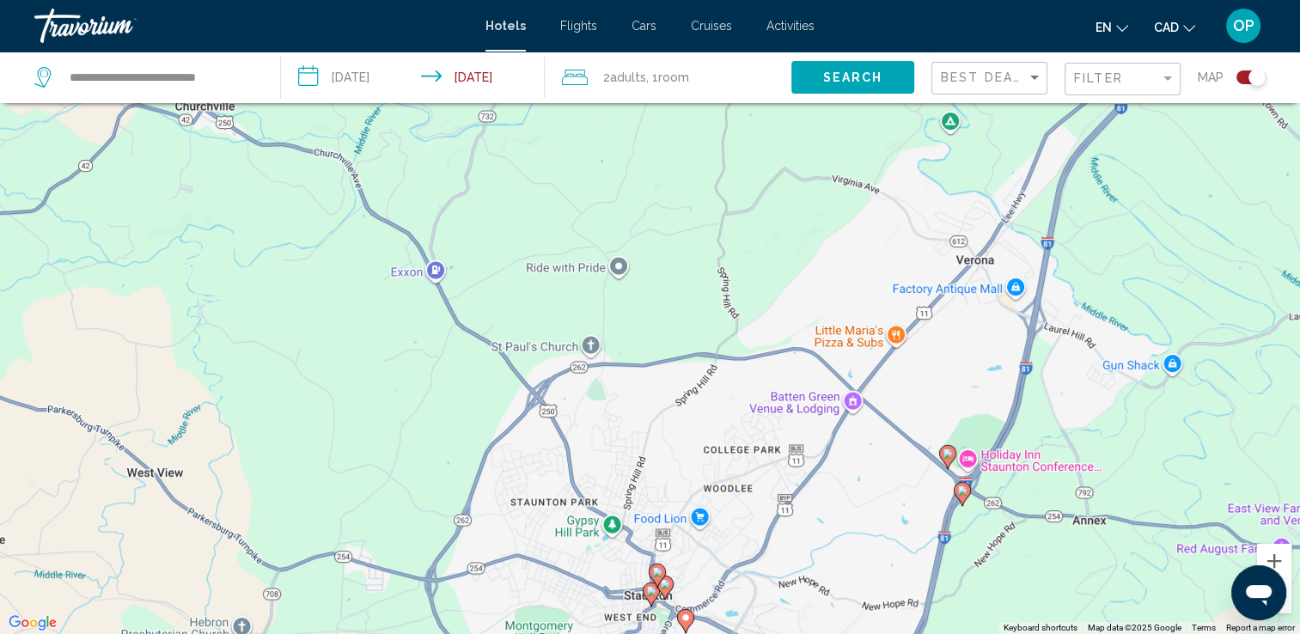
click at [652, 572] on image "Main content" at bounding box center [657, 572] width 10 height 10
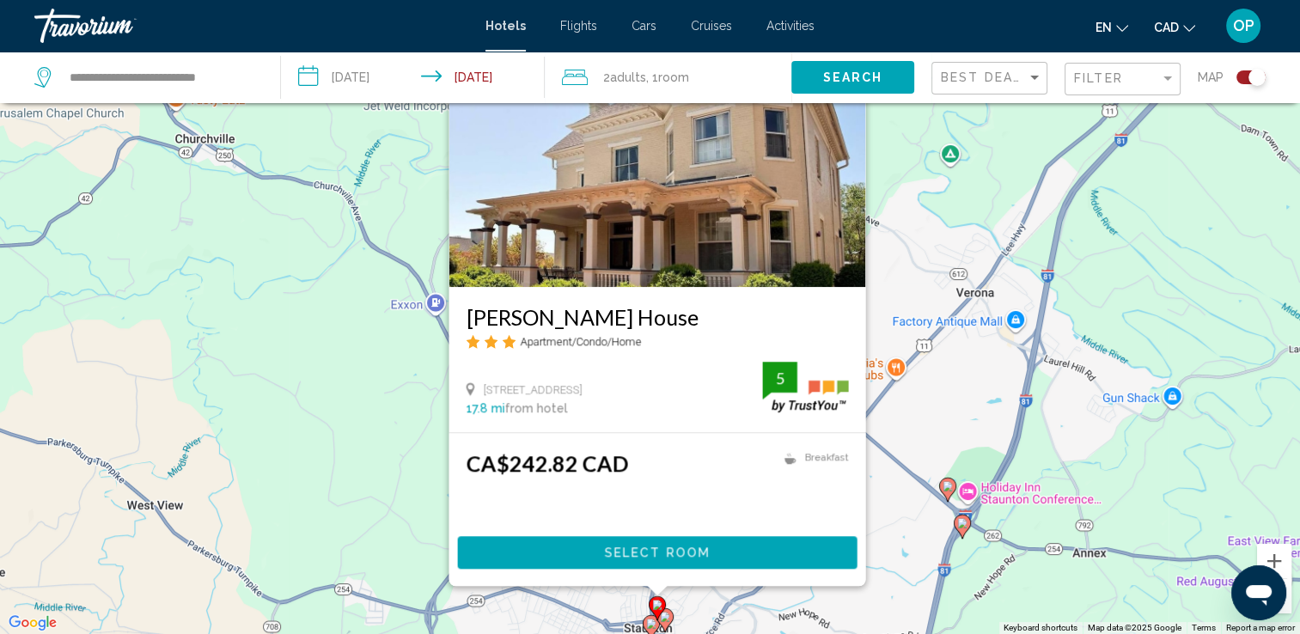
click at [344, 498] on div "To activate drag with keyboard, press Alt + Enter. Once in keyboard drag state,…" at bounding box center [650, 317] width 1300 height 634
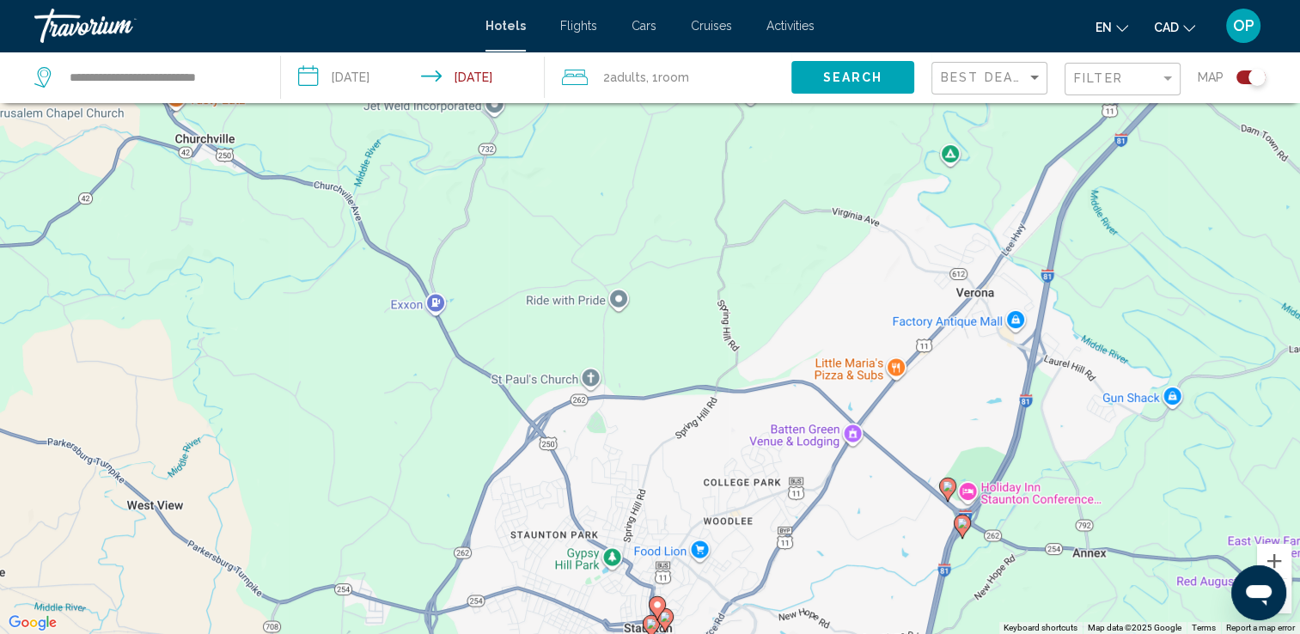
click at [652, 624] on image "Main content" at bounding box center [651, 623] width 10 height 10
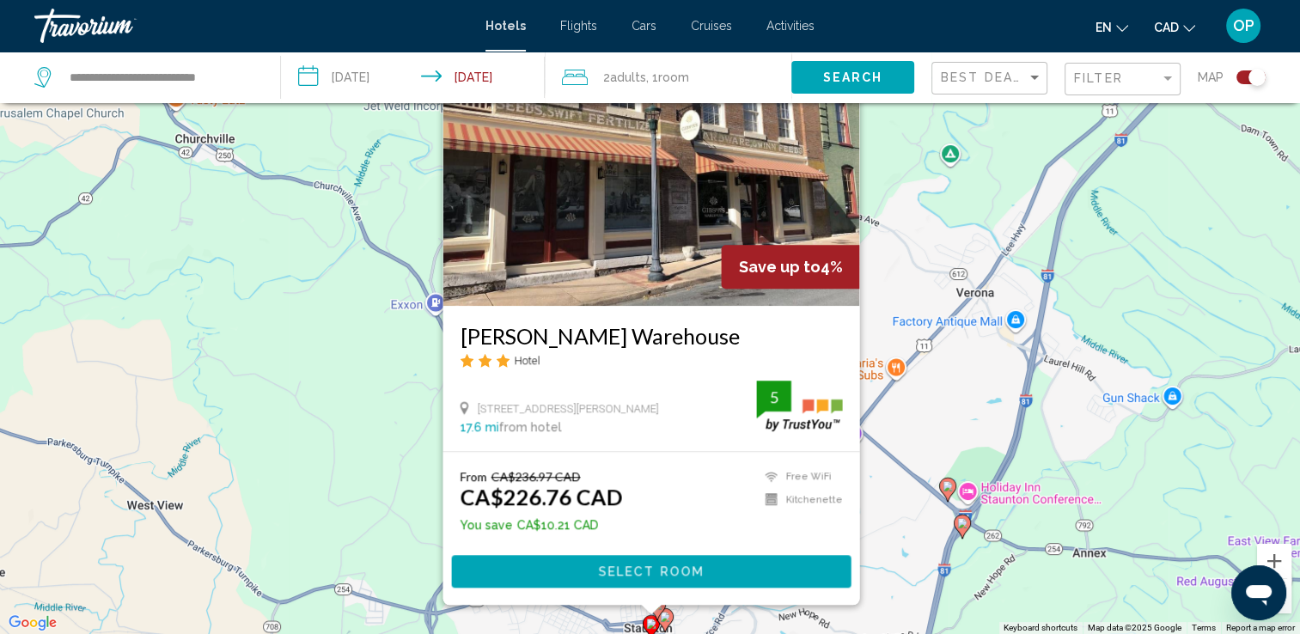
scroll to position [0, 0]
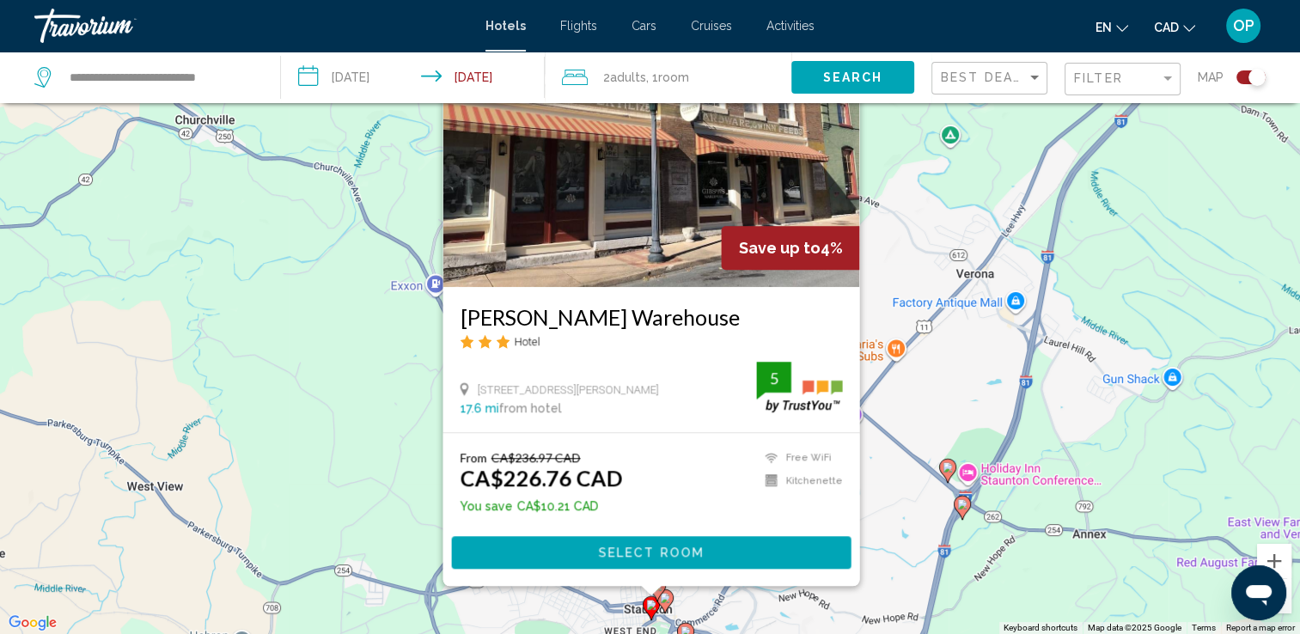
click at [387, 482] on div "To activate drag with keyboard, press Alt + Enter. Once in keyboard drag state,…" at bounding box center [650, 317] width 1300 height 634
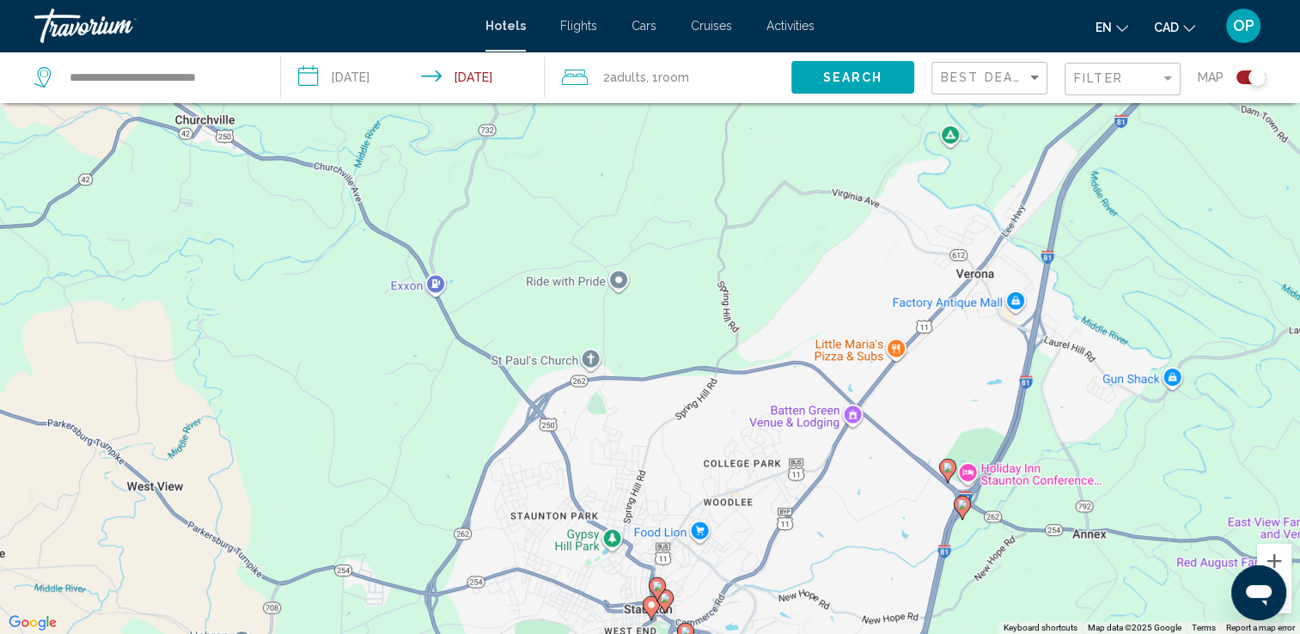
drag, startPoint x: 670, startPoint y: 400, endPoint x: 502, endPoint y: 158, distance: 294.5
click at [502, 158] on div "To activate drag with keyboard, press Alt + Enter. Once in keyboard drag state,…" at bounding box center [650, 317] width 1300 height 634
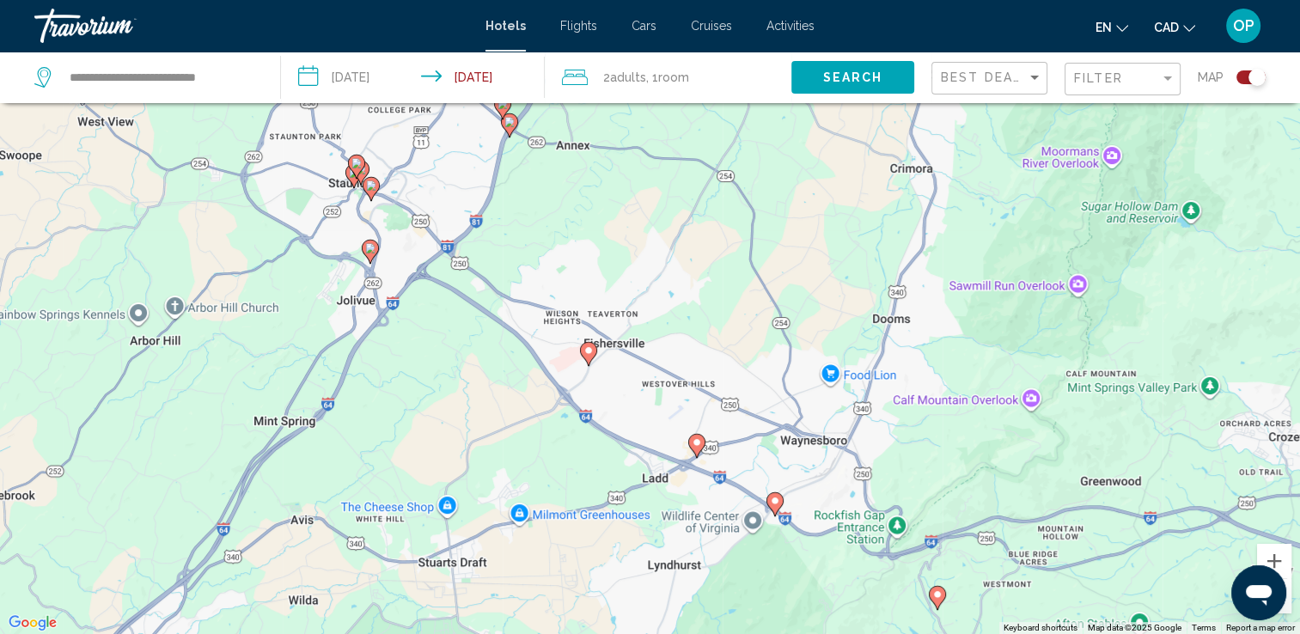
drag, startPoint x: 929, startPoint y: 411, endPoint x: 771, endPoint y: 307, distance: 189.1
click at [771, 307] on div "To activate drag with keyboard, press Alt + Enter. Once in keyboard drag state,…" at bounding box center [650, 317] width 1300 height 634
